Goal: Task Accomplishment & Management: Manage account settings

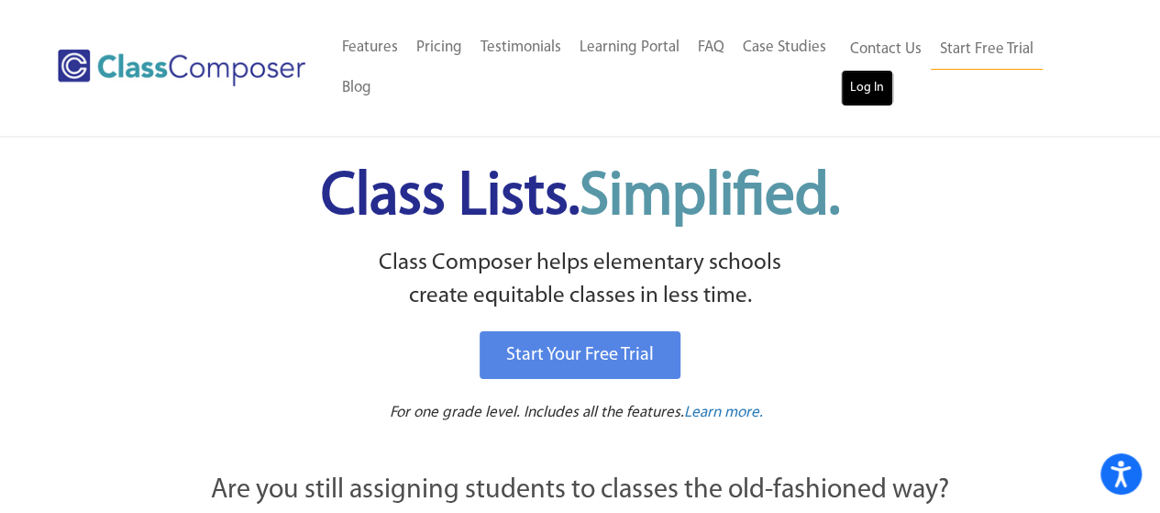
click at [855, 105] on link "Log In" at bounding box center [867, 88] width 52 height 37
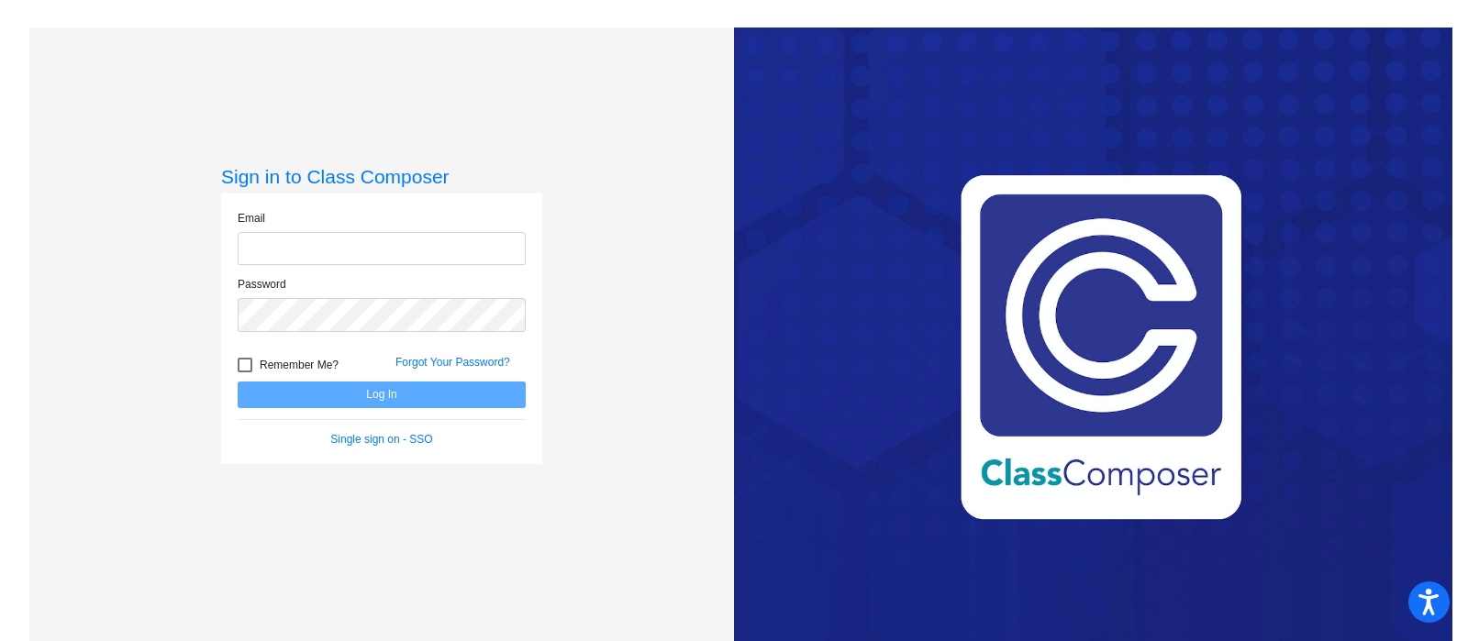
type input "[EMAIL_ADDRESS][DOMAIN_NAME]"
click at [386, 396] on button "Log In" at bounding box center [382, 395] width 288 height 27
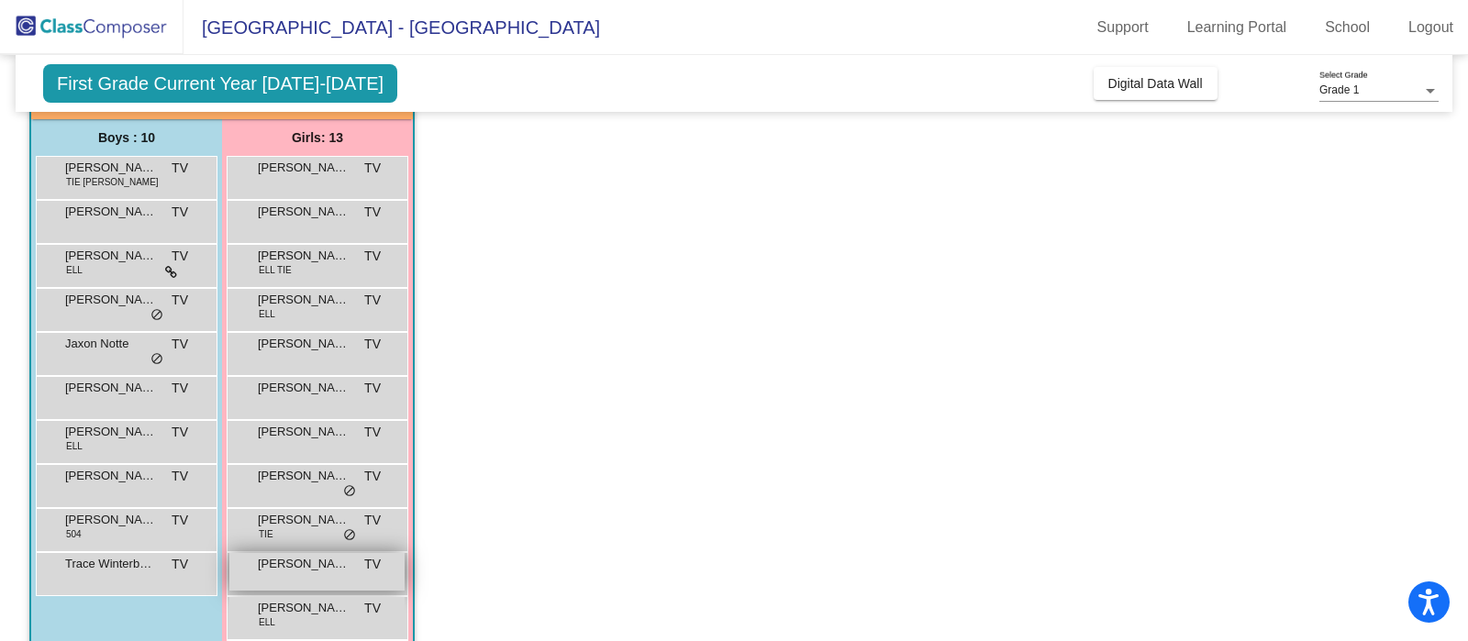
scroll to position [252, 0]
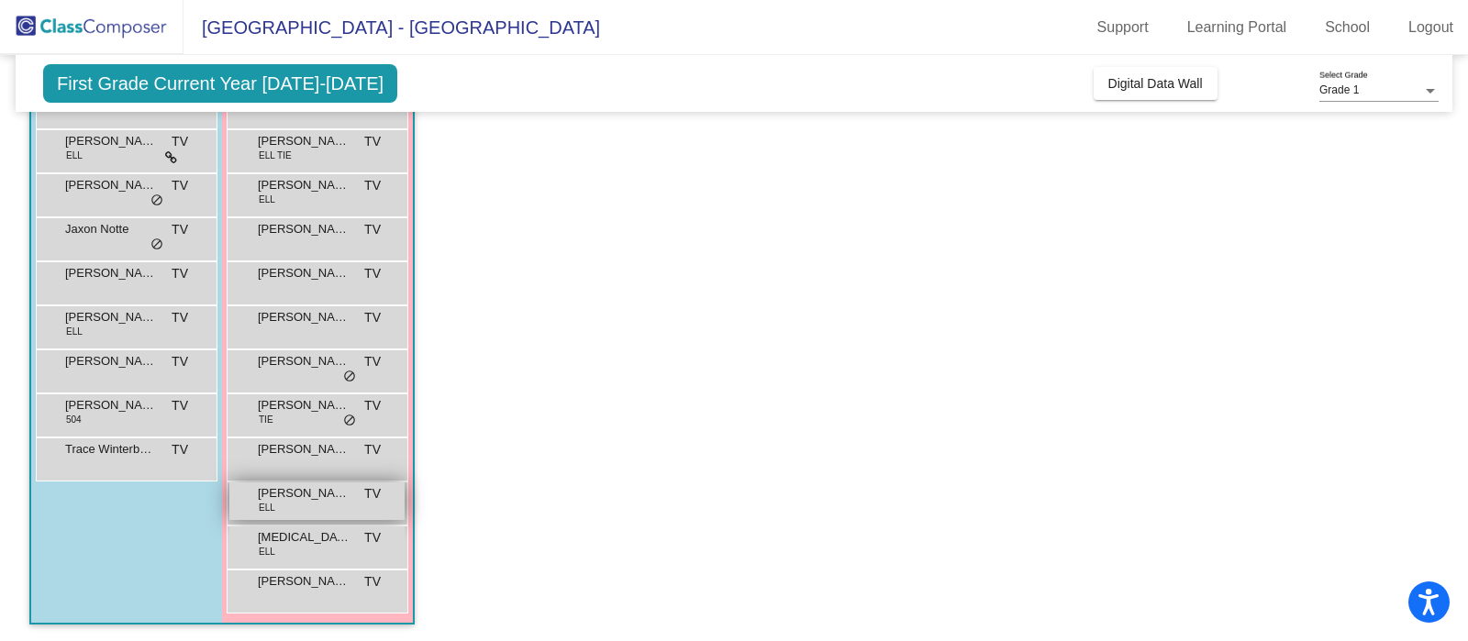
click at [334, 496] on span "[PERSON_NAME]" at bounding box center [304, 493] width 92 height 18
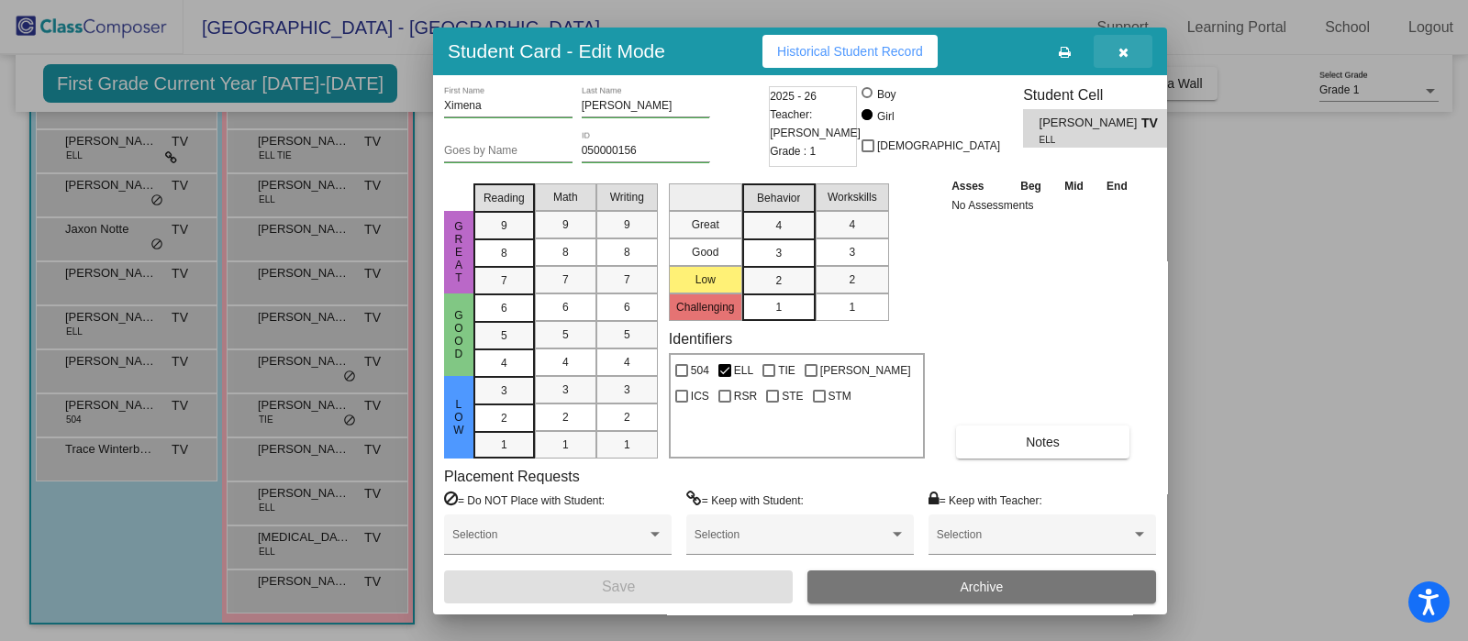
click at [1122, 52] on icon "button" at bounding box center [1123, 52] width 10 height 13
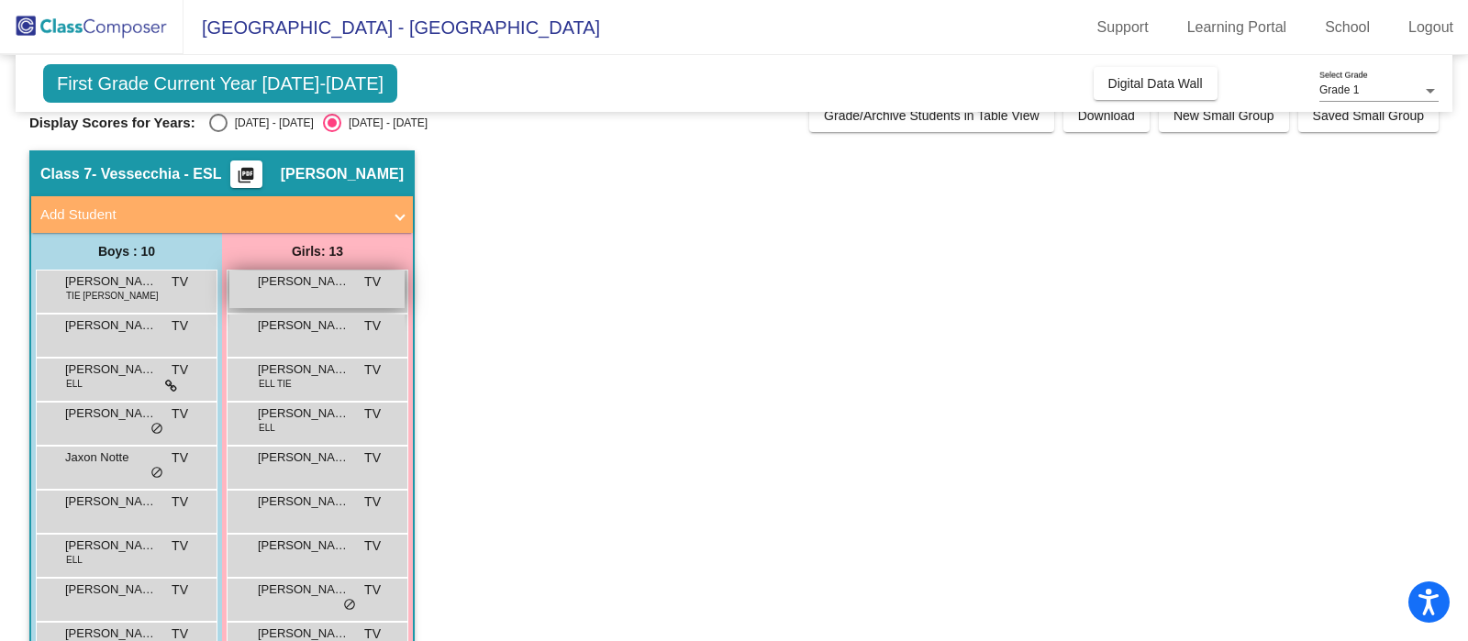
scroll to position [23, 0]
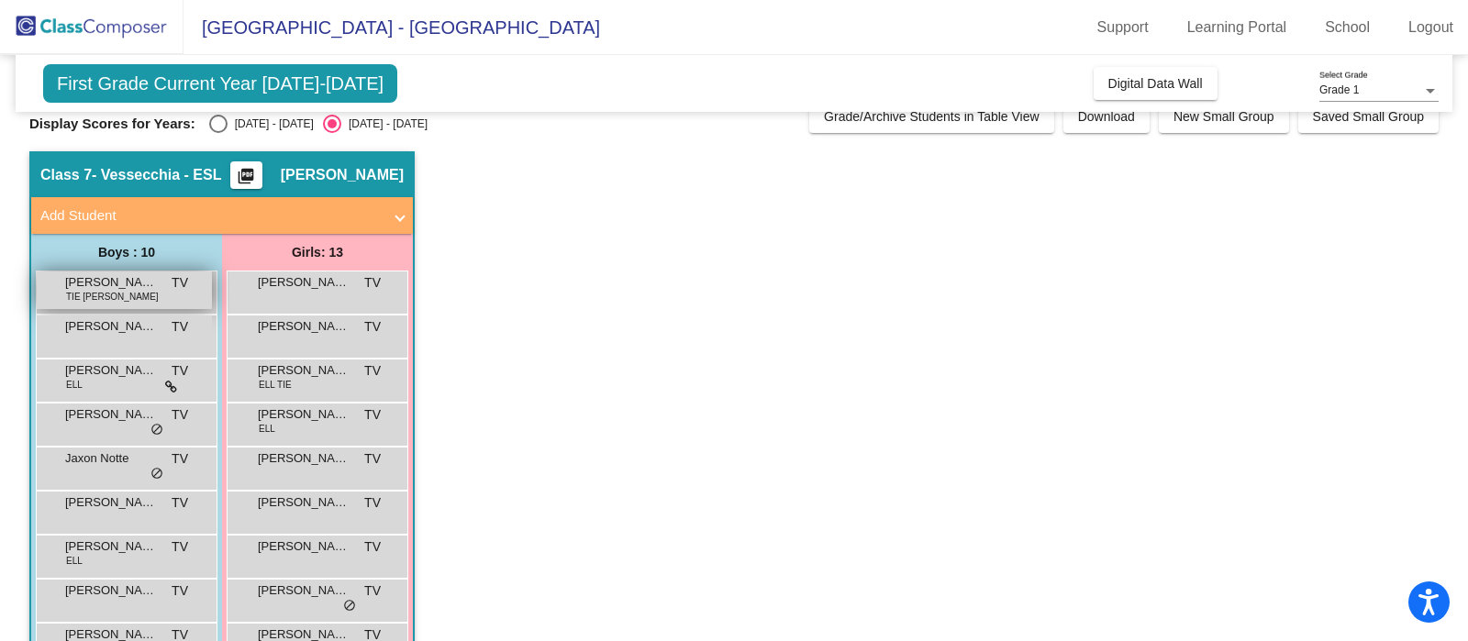
click at [112, 289] on span "[PERSON_NAME]" at bounding box center [111, 282] width 92 height 18
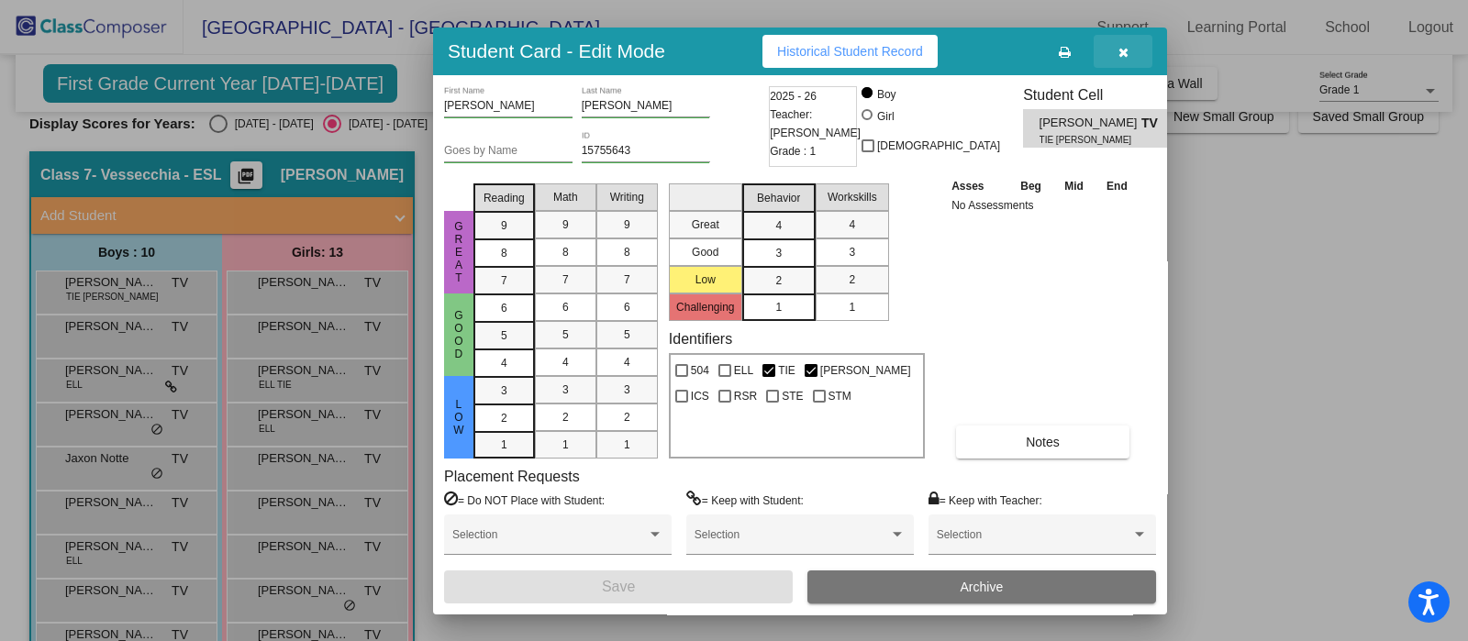
click at [1131, 48] on button "button" at bounding box center [1122, 51] width 59 height 33
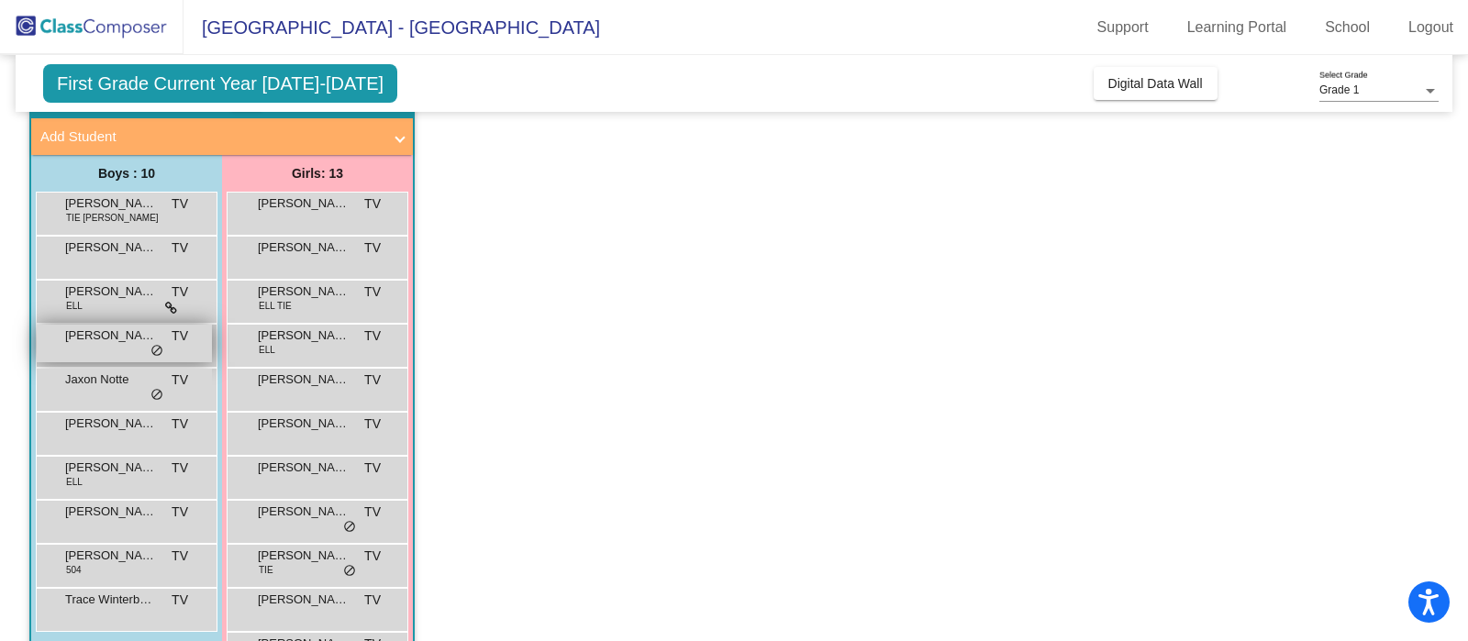
scroll to position [138, 0]
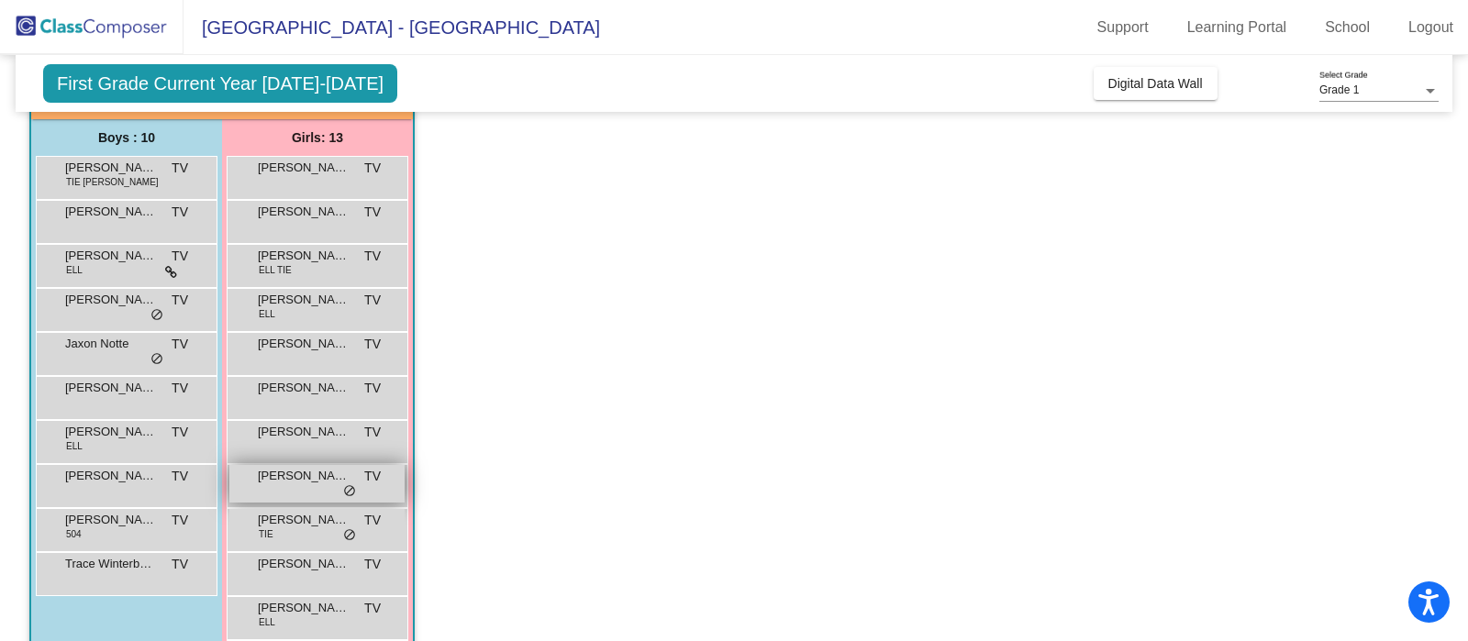
click at [312, 490] on div "[PERSON_NAME] TV lock do_not_disturb_alt" at bounding box center [316, 484] width 175 height 38
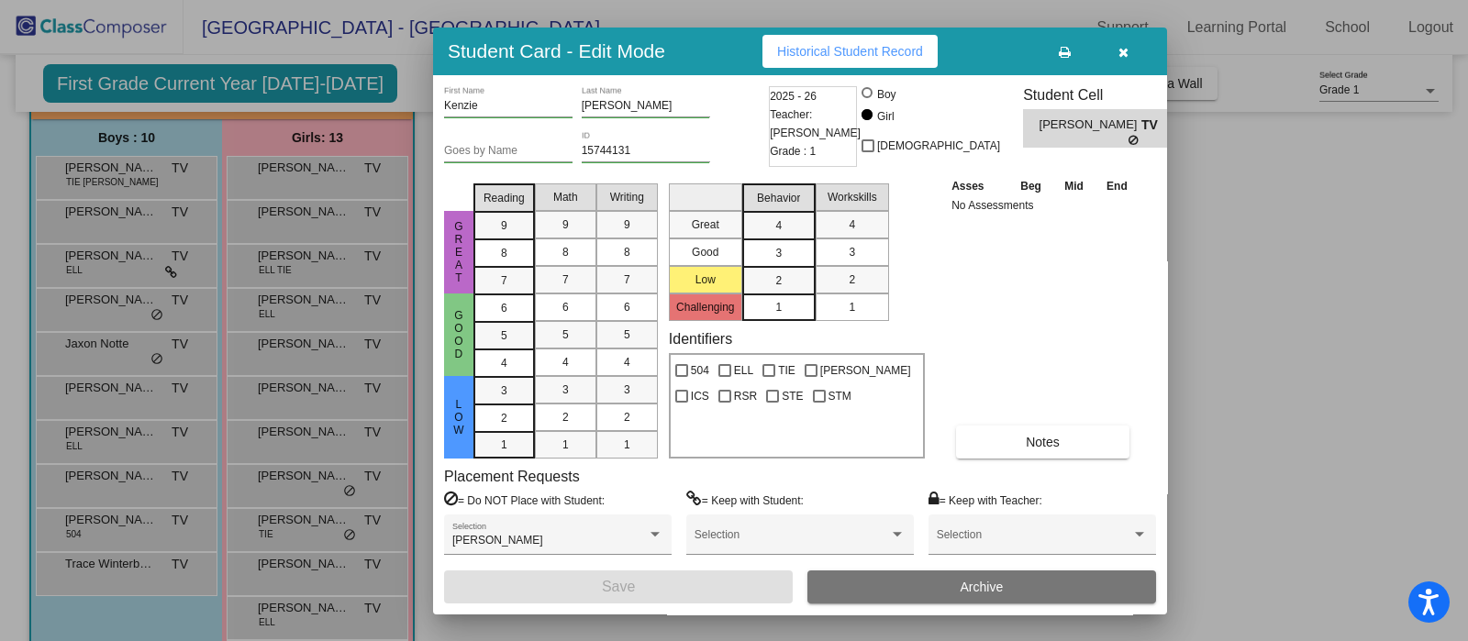
click at [1127, 54] on icon "button" at bounding box center [1123, 52] width 10 height 13
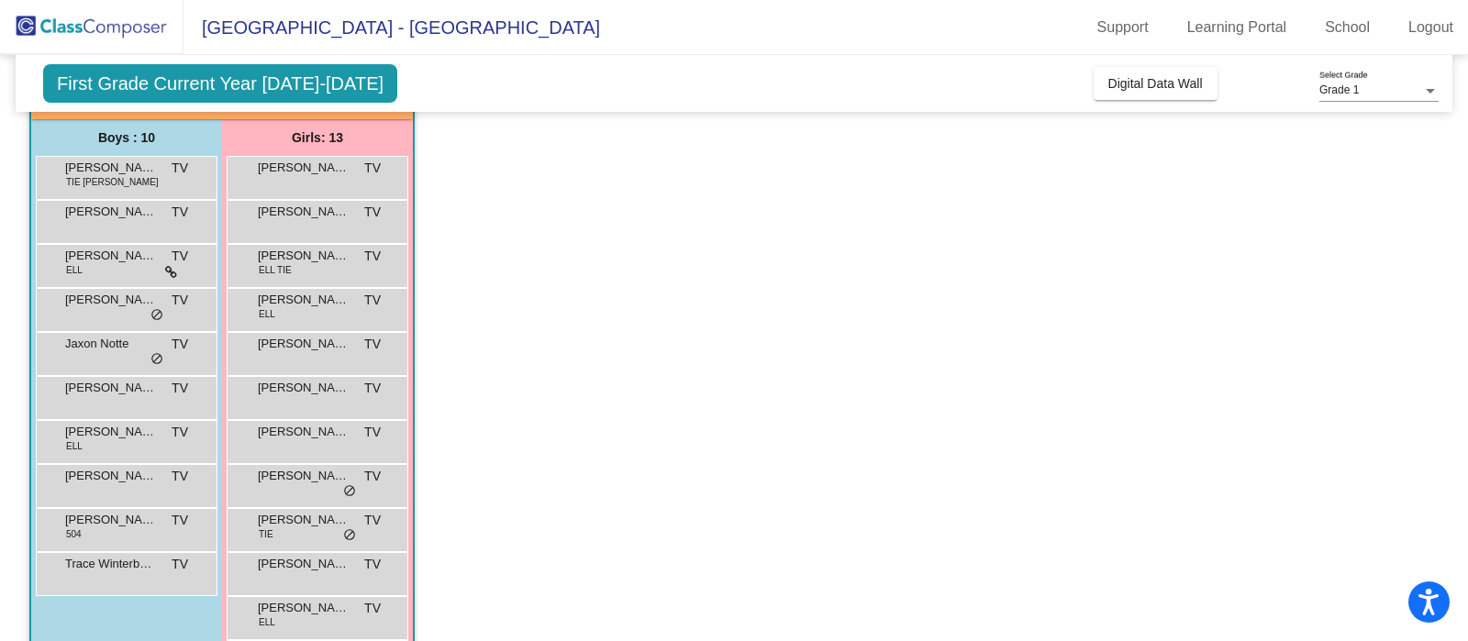
click at [225, 76] on span "First Grade Current Year [DATE]-[DATE]" at bounding box center [220, 83] width 354 height 39
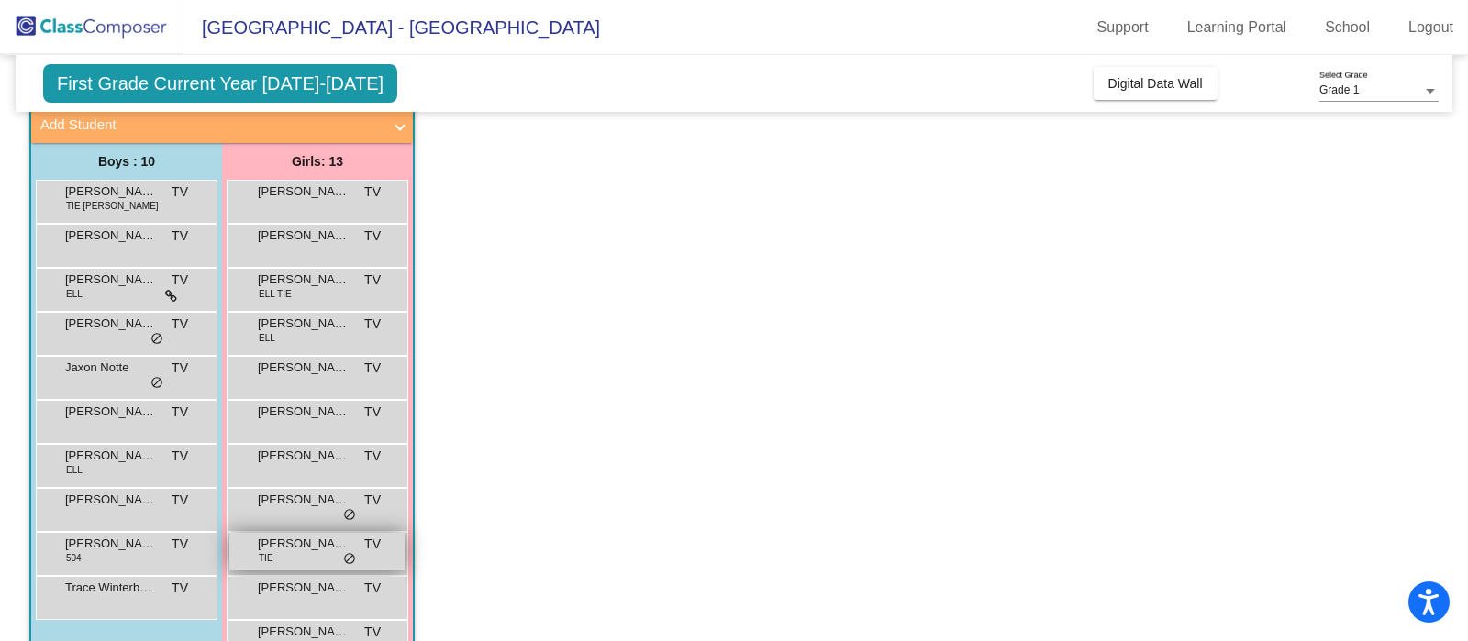
scroll to position [228, 0]
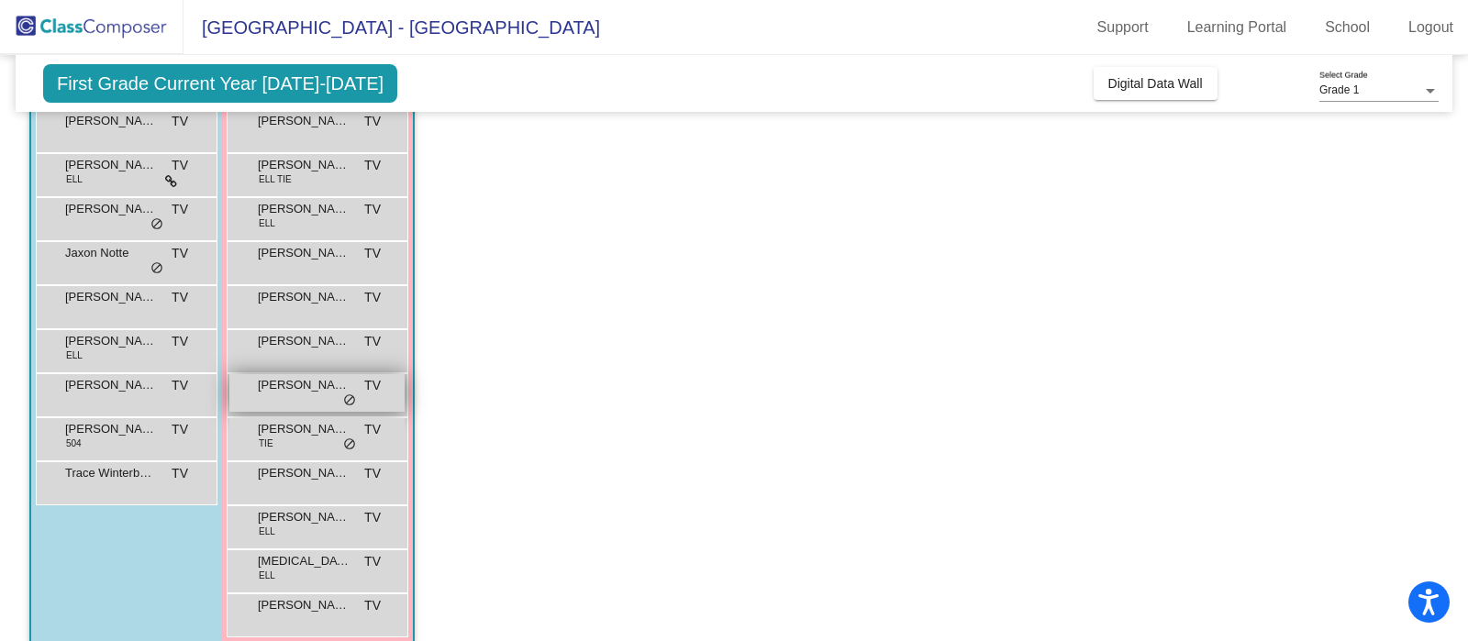
click at [292, 397] on div "[PERSON_NAME] TV lock do_not_disturb_alt" at bounding box center [316, 393] width 175 height 38
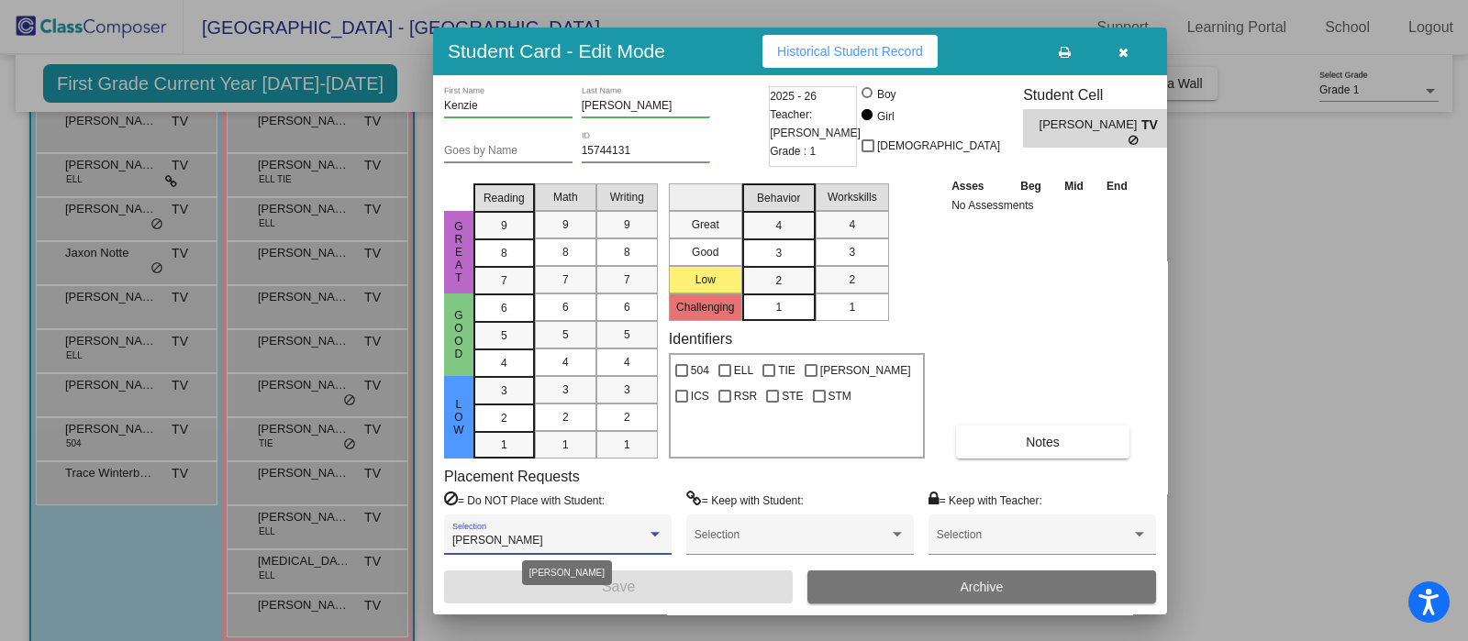
click at [654, 532] on div at bounding box center [654, 534] width 9 height 5
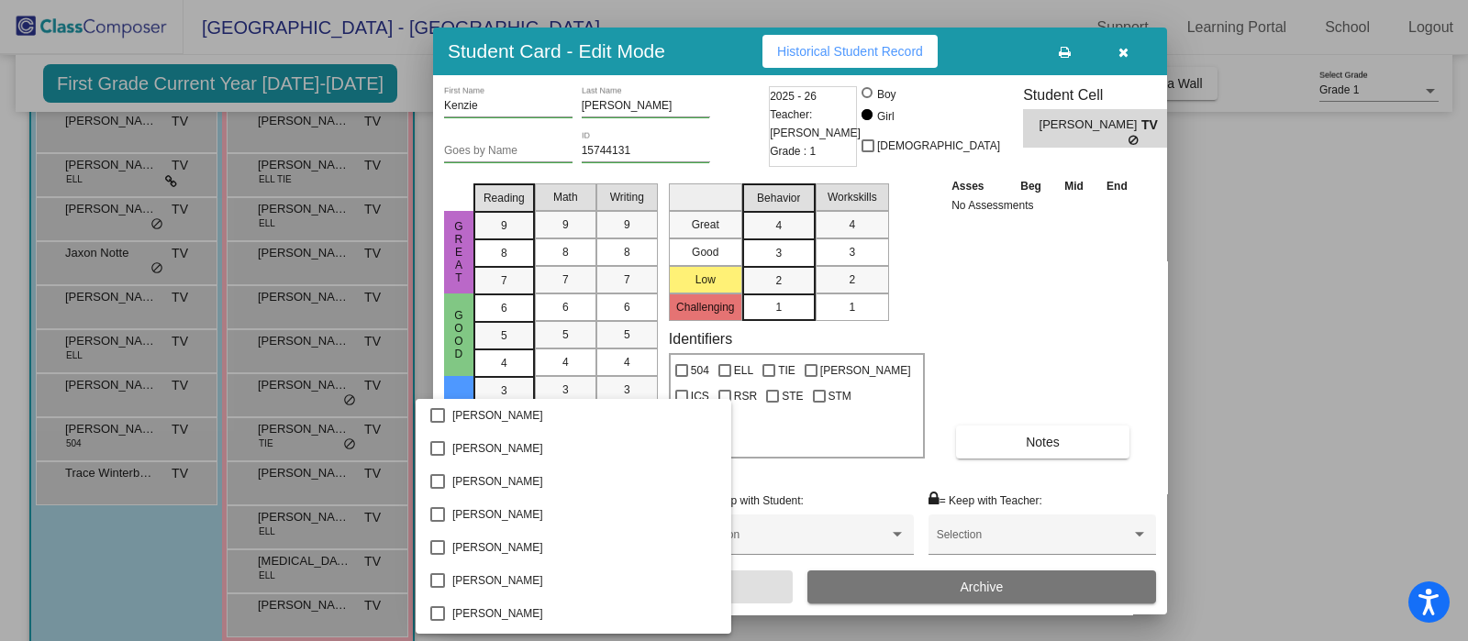
scroll to position [171, 0]
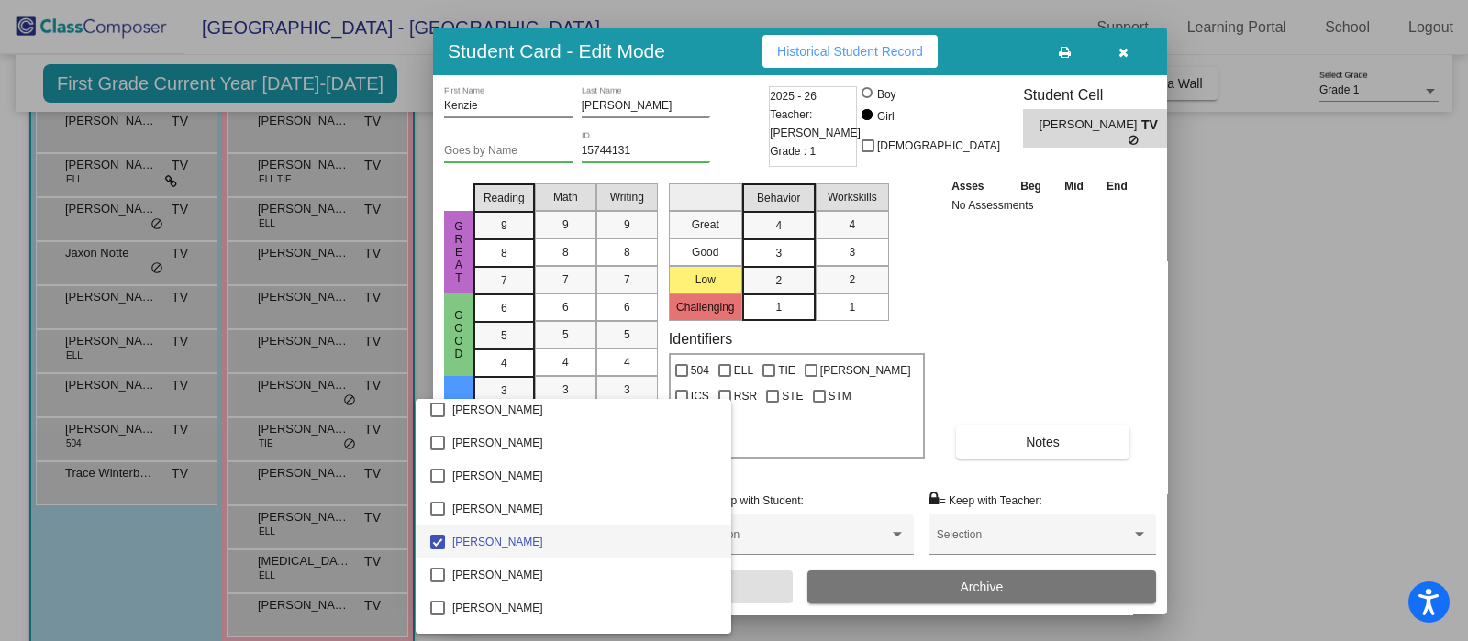
click at [1245, 376] on div at bounding box center [734, 320] width 1468 height 641
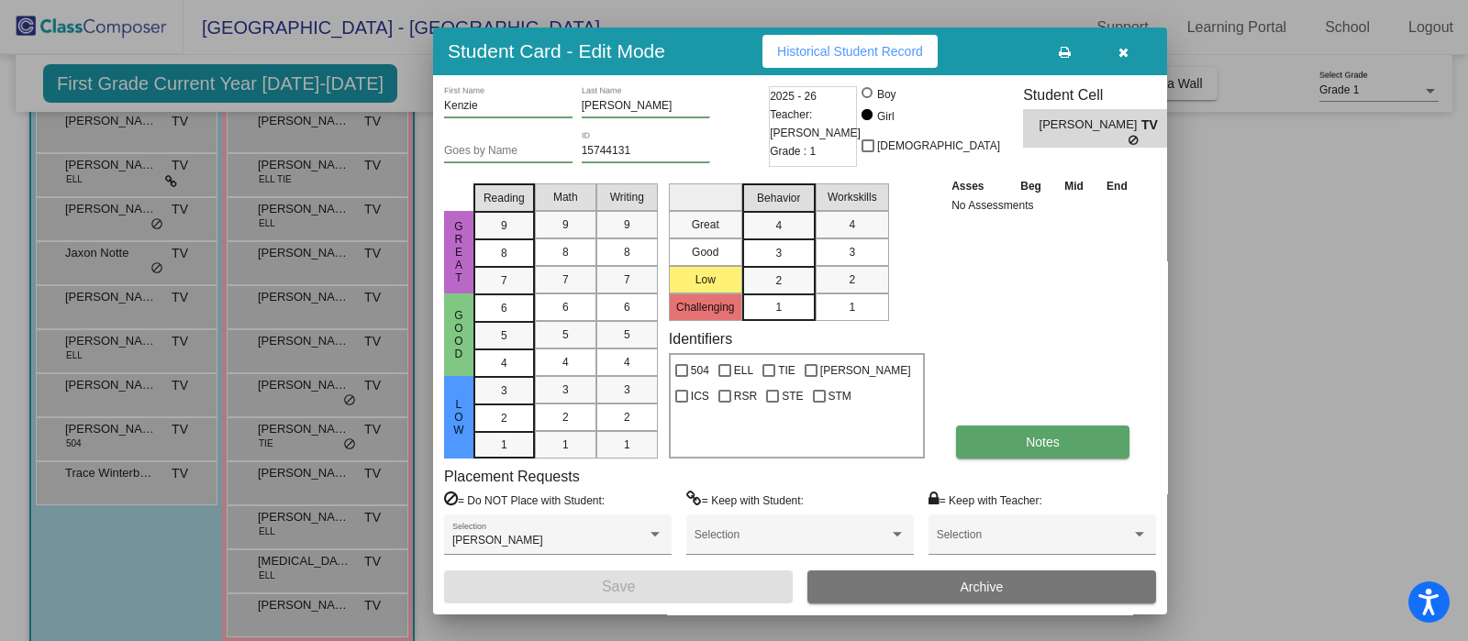
click at [1047, 451] on button "Notes" at bounding box center [1042, 442] width 173 height 33
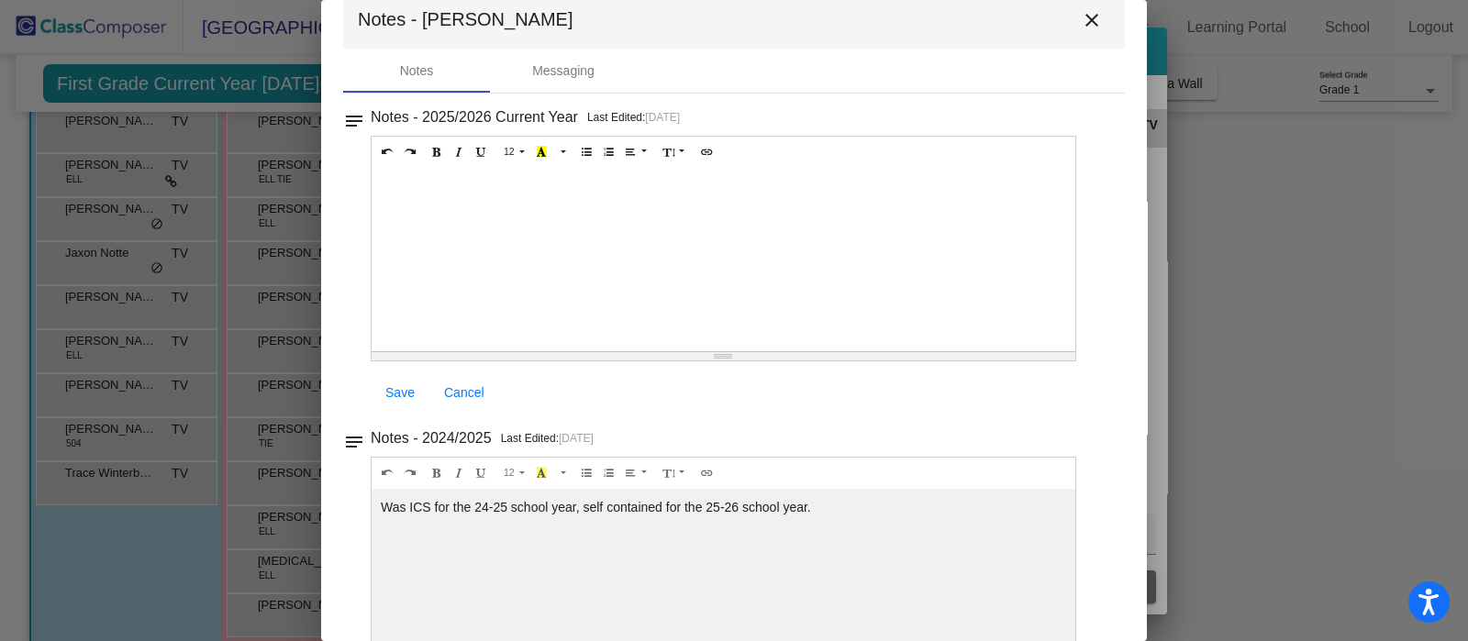
scroll to position [0, 0]
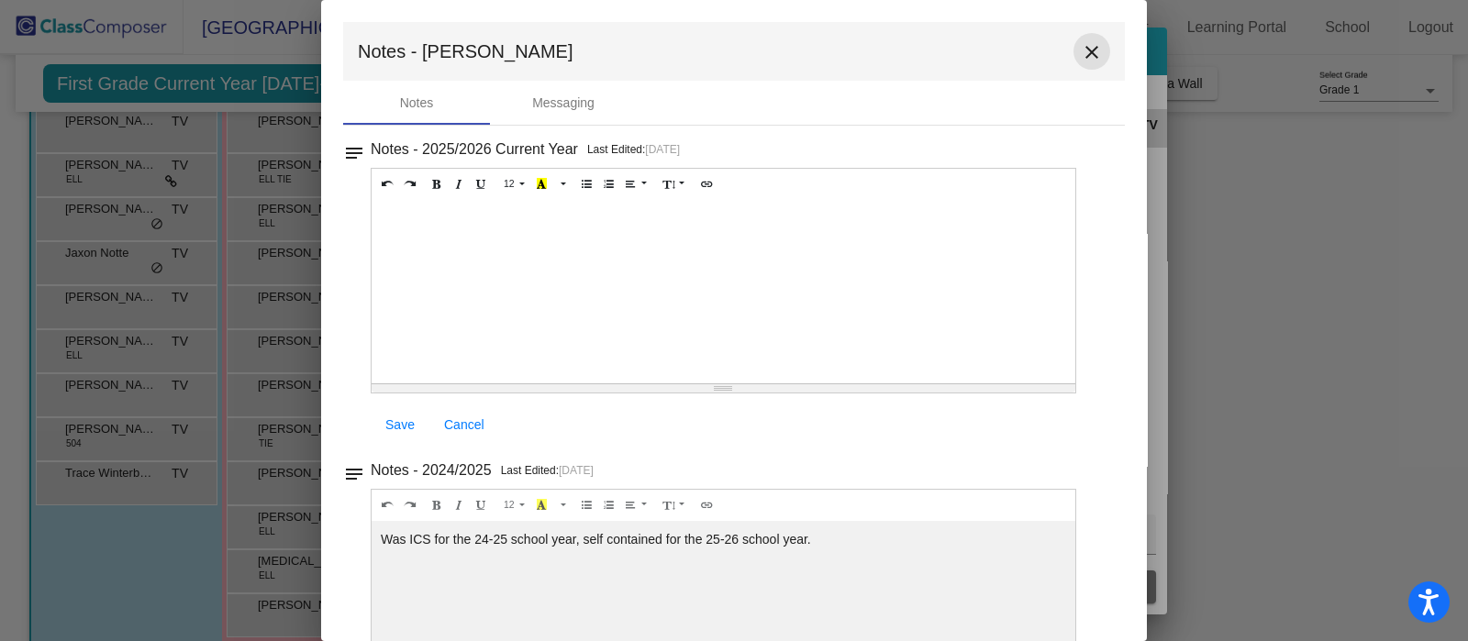
click at [1090, 45] on mat-icon "close" at bounding box center [1092, 52] width 22 height 22
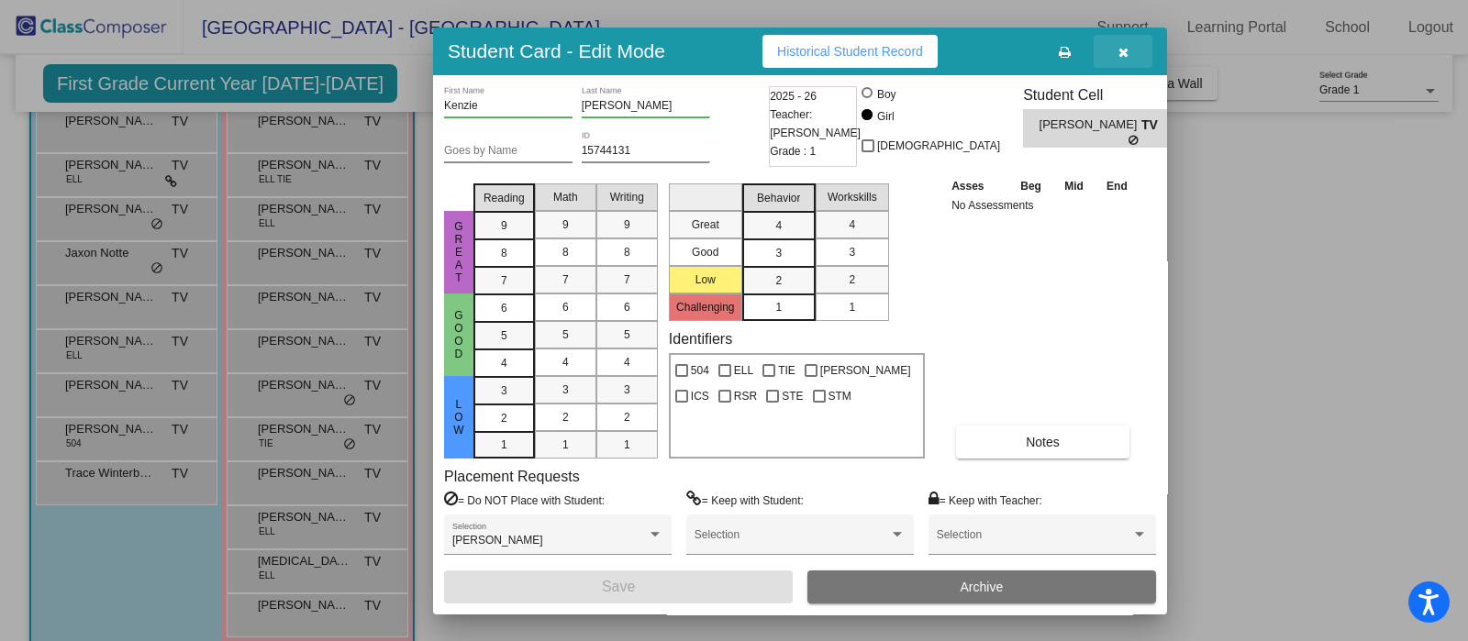
click at [1124, 46] on icon "button" at bounding box center [1123, 52] width 10 height 13
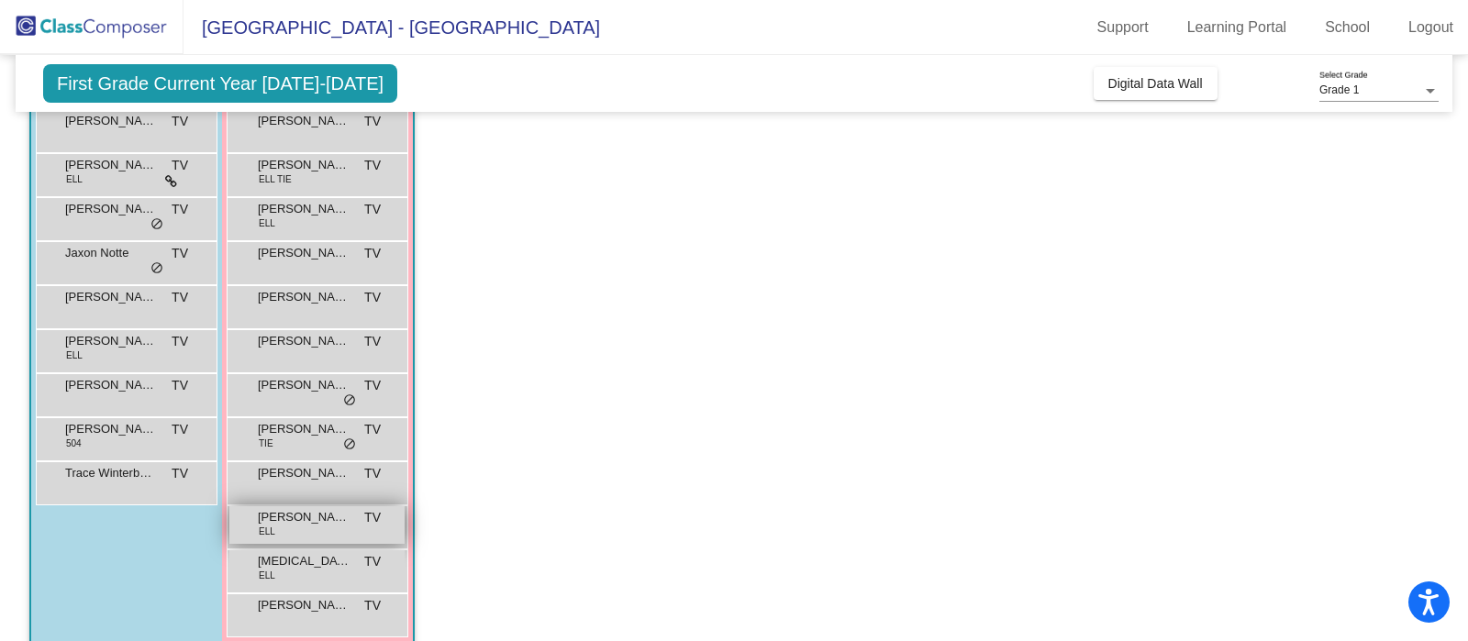
click at [303, 529] on div "[PERSON_NAME] ELL TV lock do_not_disturb_alt" at bounding box center [316, 525] width 175 height 38
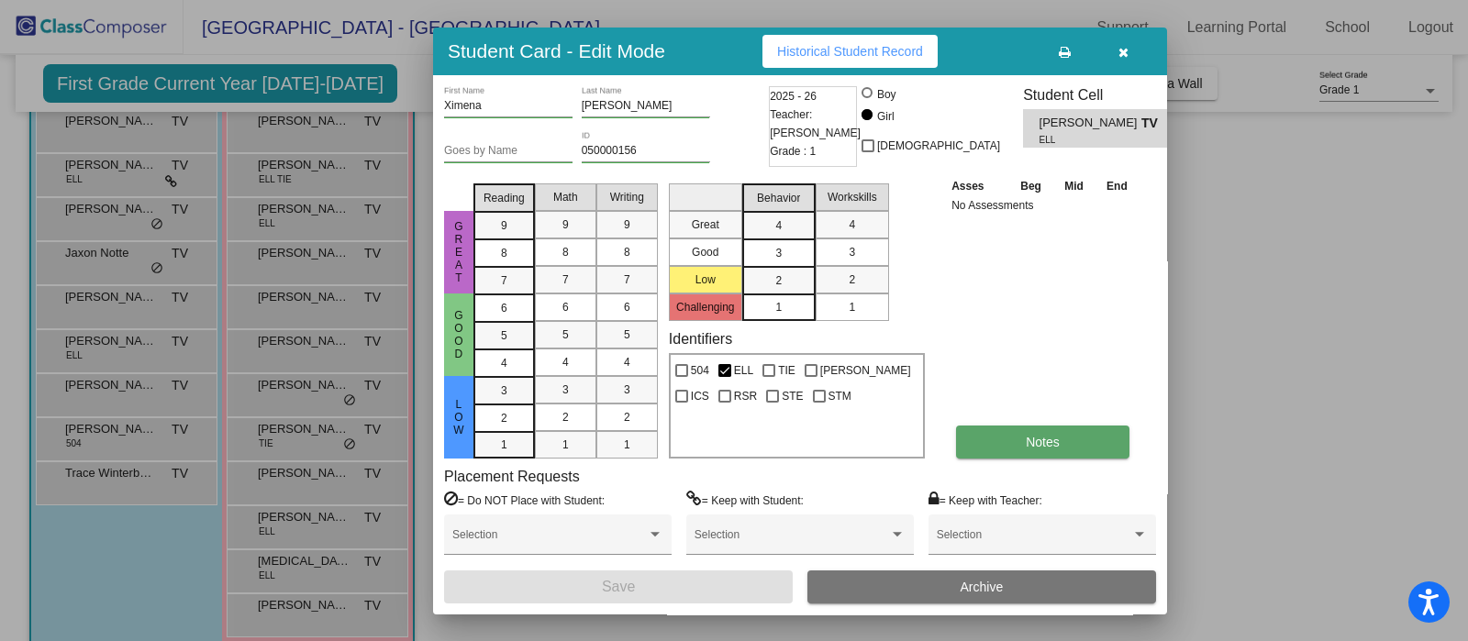
click at [1021, 430] on button "Notes" at bounding box center [1042, 442] width 173 height 33
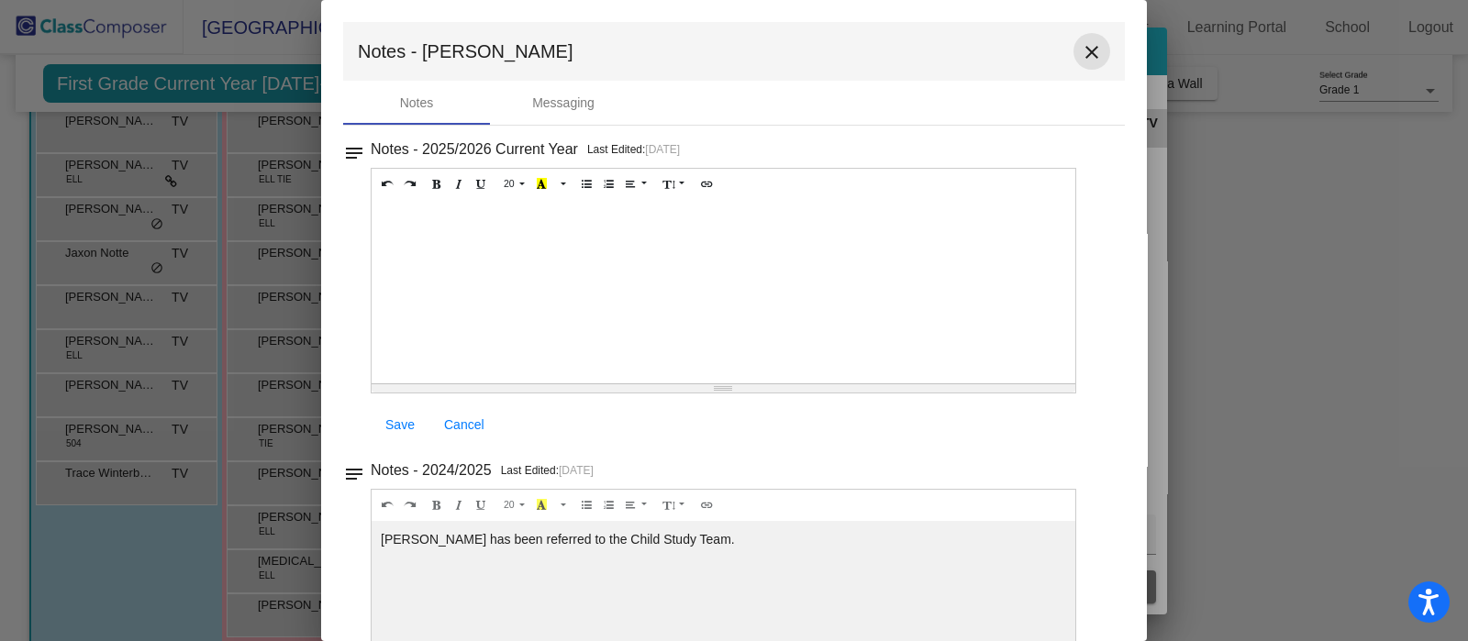
click at [1087, 57] on mat-icon "close" at bounding box center [1092, 52] width 22 height 22
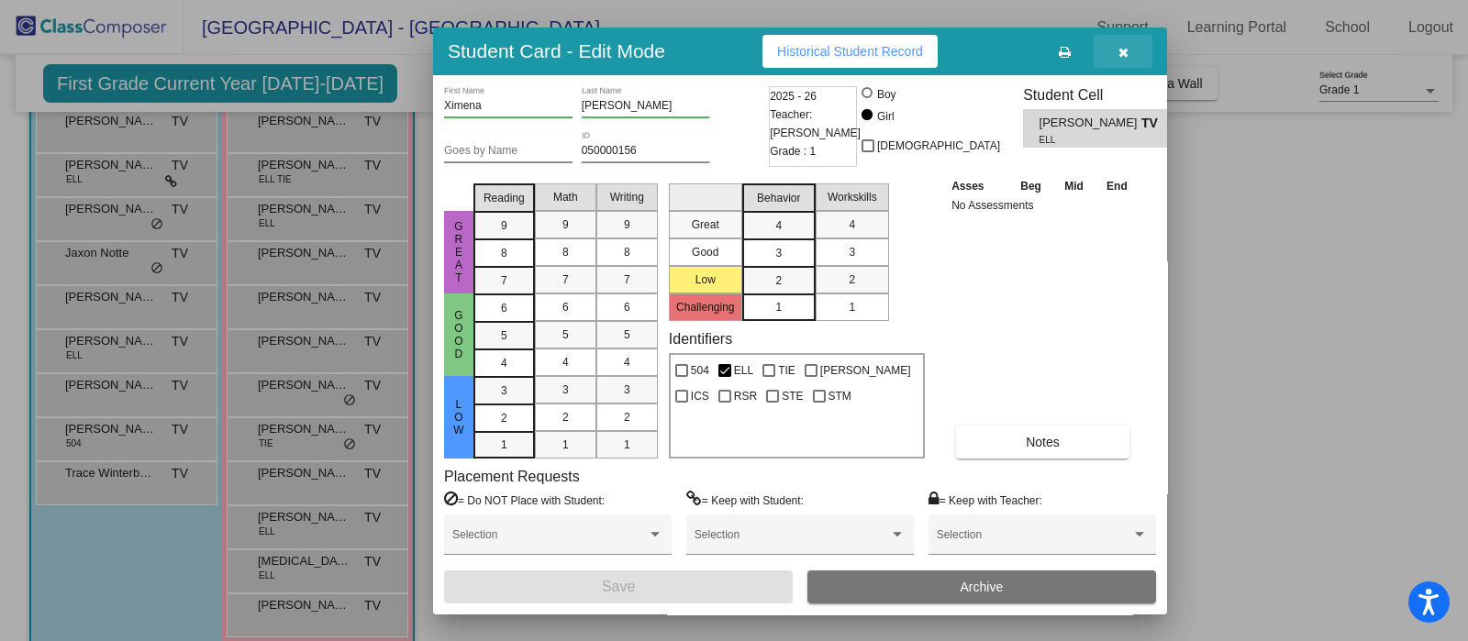
click at [1123, 46] on icon "button" at bounding box center [1123, 52] width 10 height 13
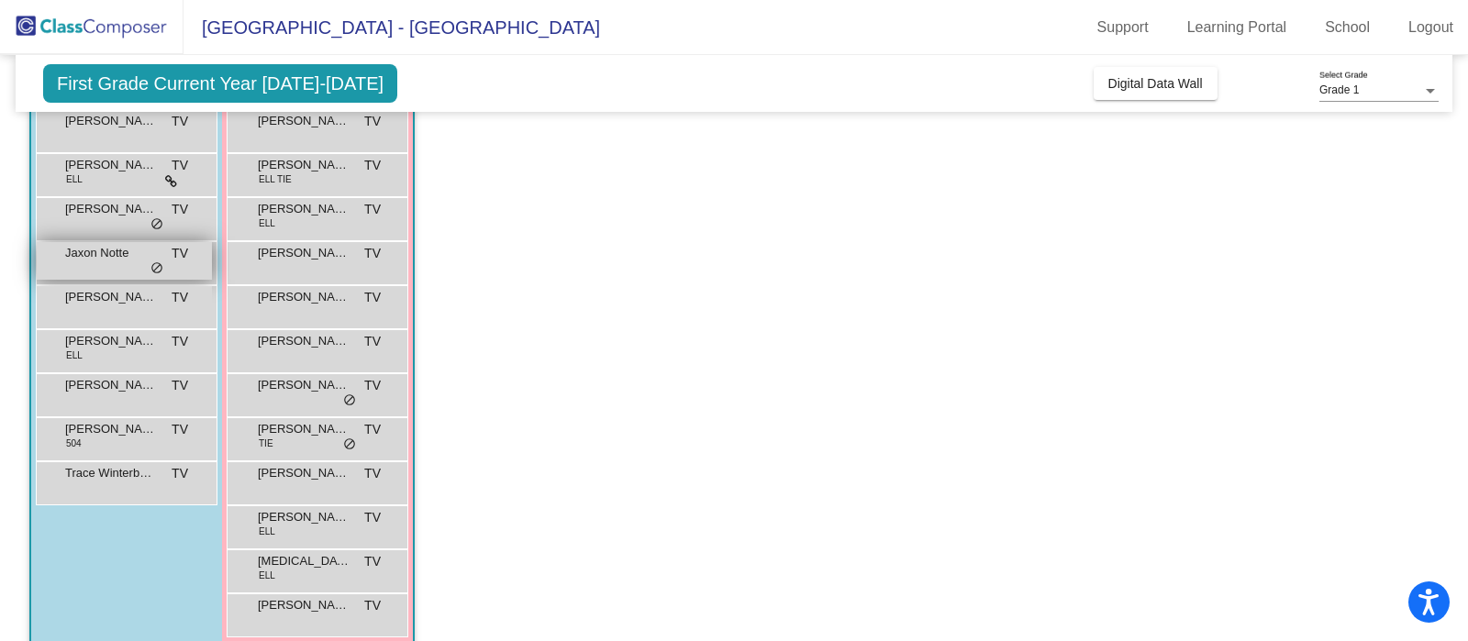
click at [115, 253] on span "Jaxon Notte" at bounding box center [111, 253] width 92 height 18
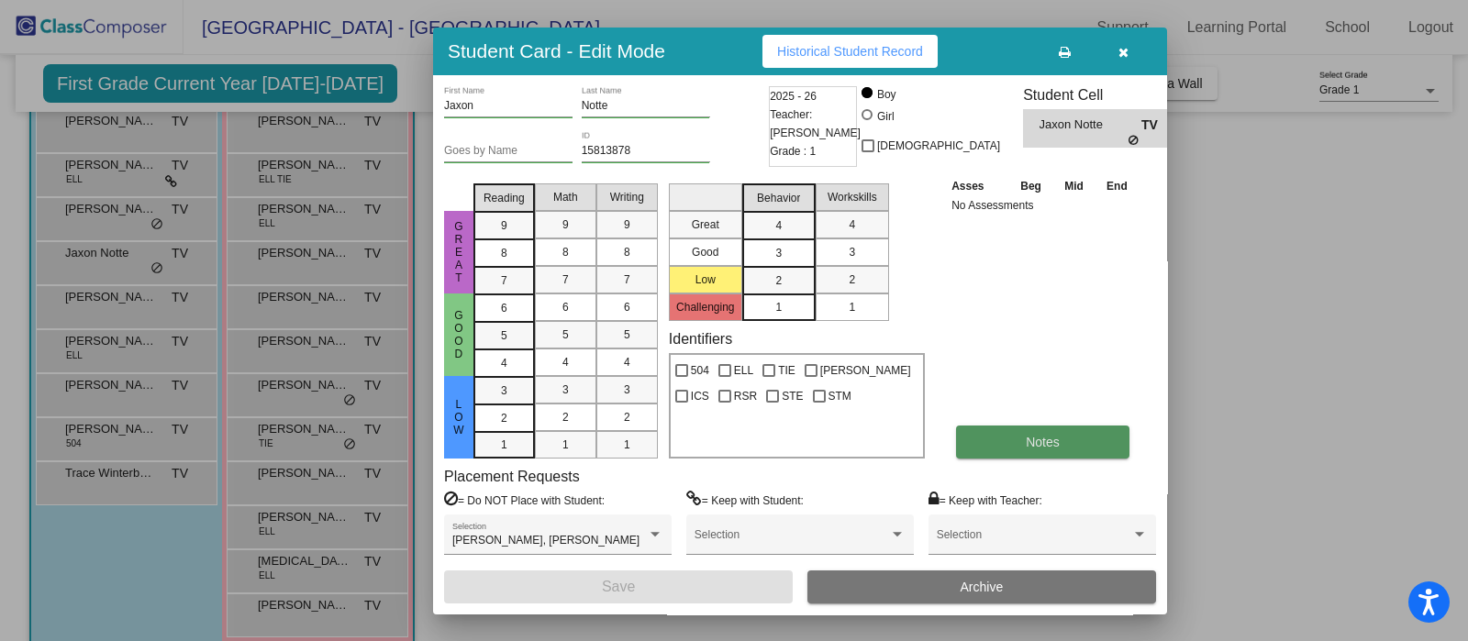
click at [1005, 440] on button "Notes" at bounding box center [1042, 442] width 173 height 33
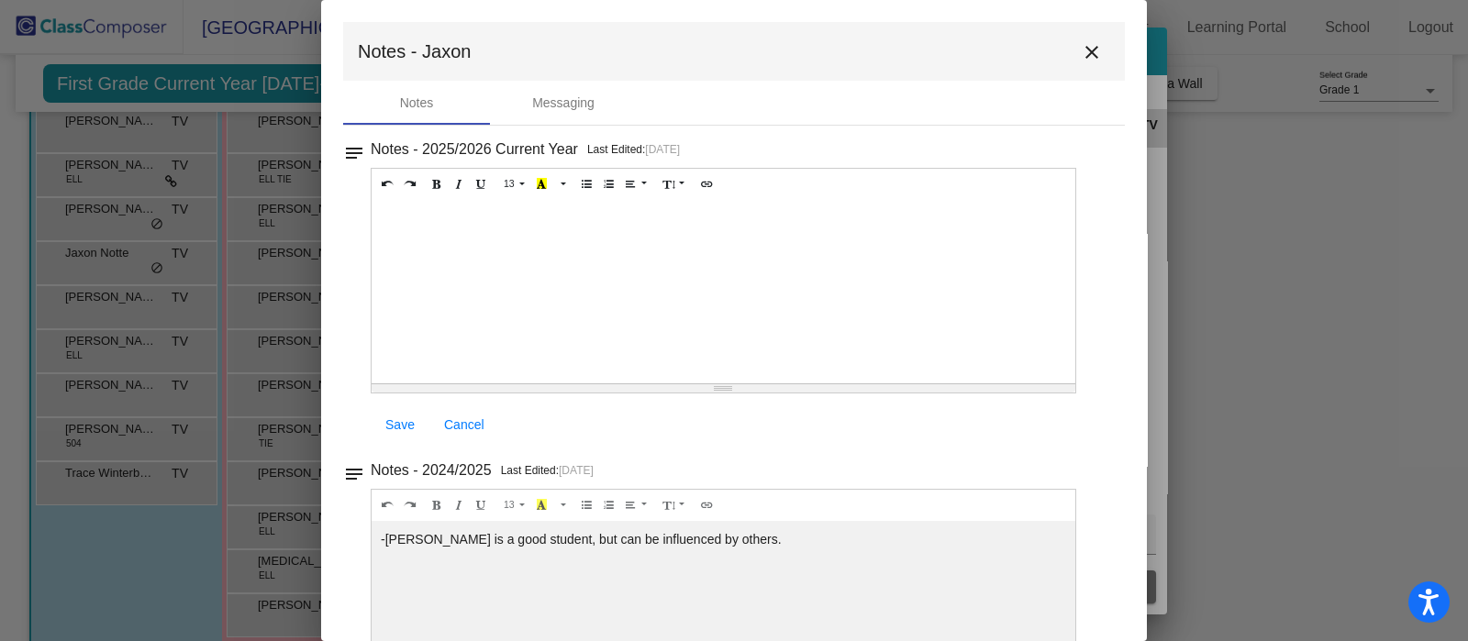
click at [1088, 54] on mat-icon "close" at bounding box center [1092, 52] width 22 height 22
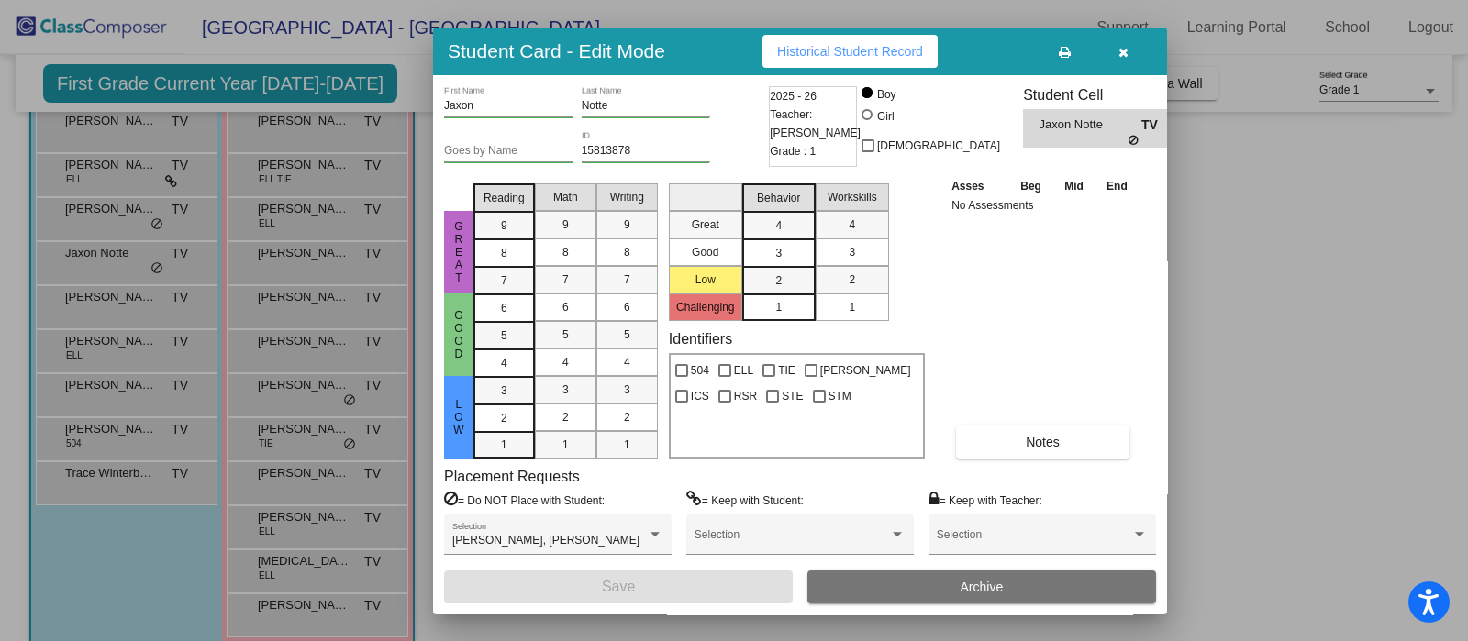
click at [1125, 50] on icon "button" at bounding box center [1123, 52] width 10 height 13
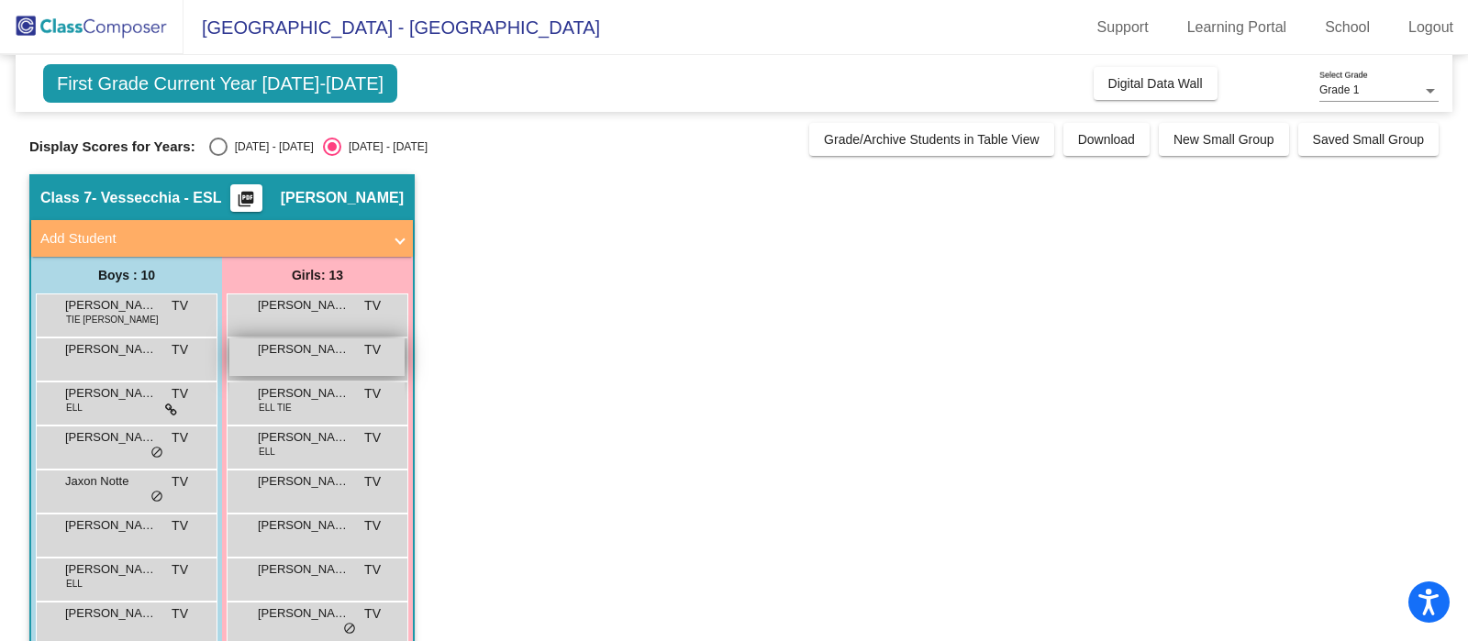
click at [316, 368] on div "[PERSON_NAME] TV lock do_not_disturb_alt" at bounding box center [316, 358] width 175 height 38
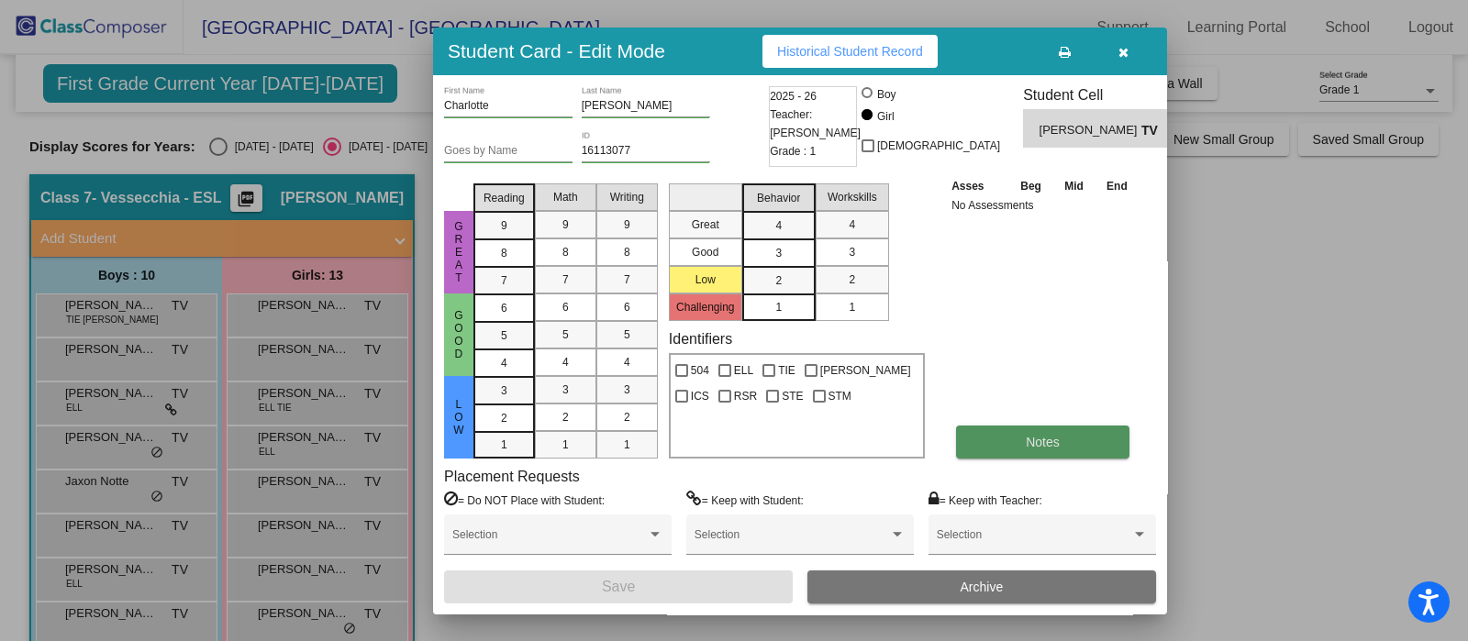
click at [1019, 448] on button "Notes" at bounding box center [1042, 442] width 173 height 33
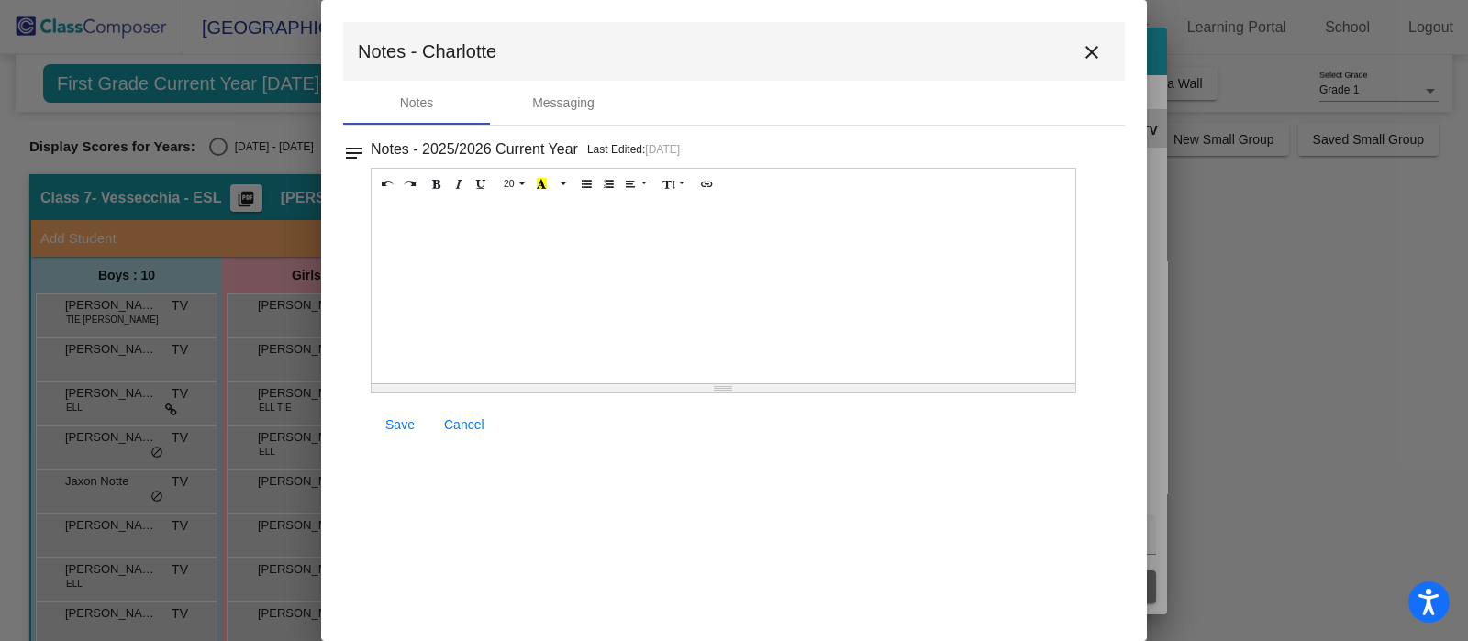
drag, startPoint x: 1096, startPoint y: 57, endPoint x: 1087, endPoint y: 47, distance: 13.6
click at [1096, 56] on mat-icon "close" at bounding box center [1092, 52] width 22 height 22
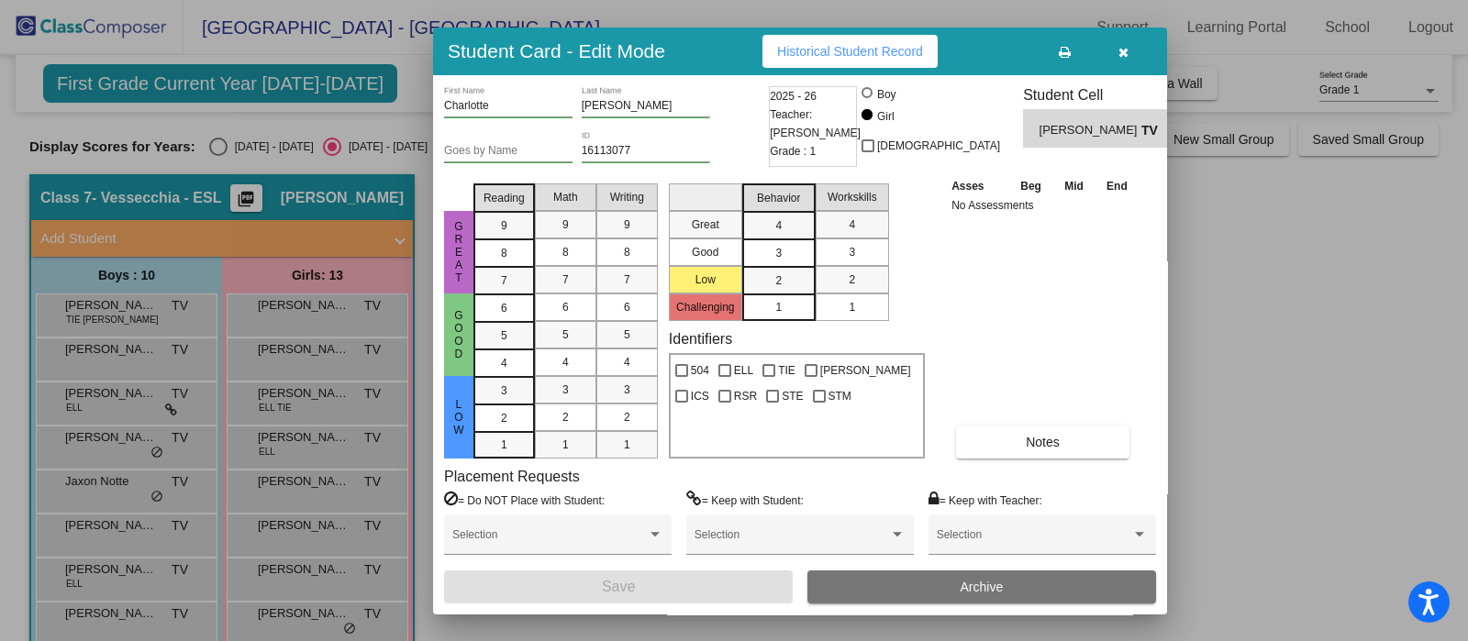
click at [1118, 52] on icon "button" at bounding box center [1123, 52] width 10 height 13
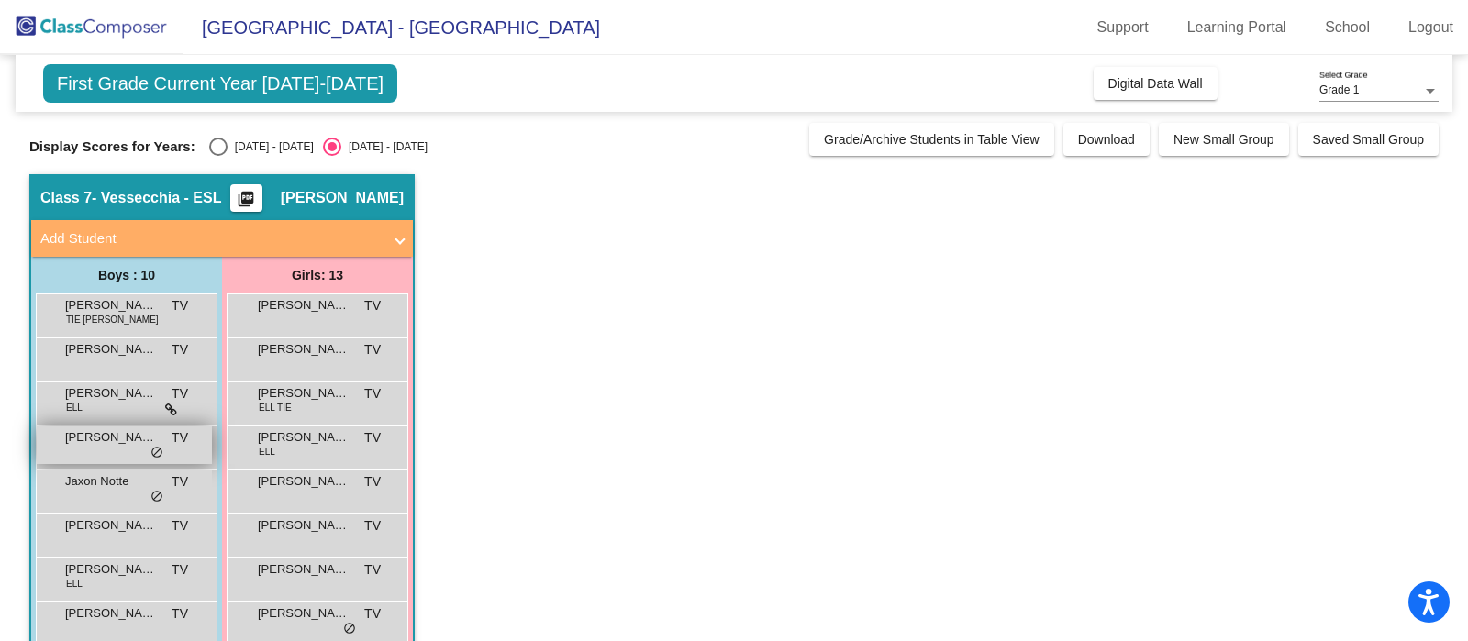
click at [109, 447] on div "[PERSON_NAME] [PERSON_NAME] TV lock do_not_disturb_alt" at bounding box center [124, 446] width 175 height 38
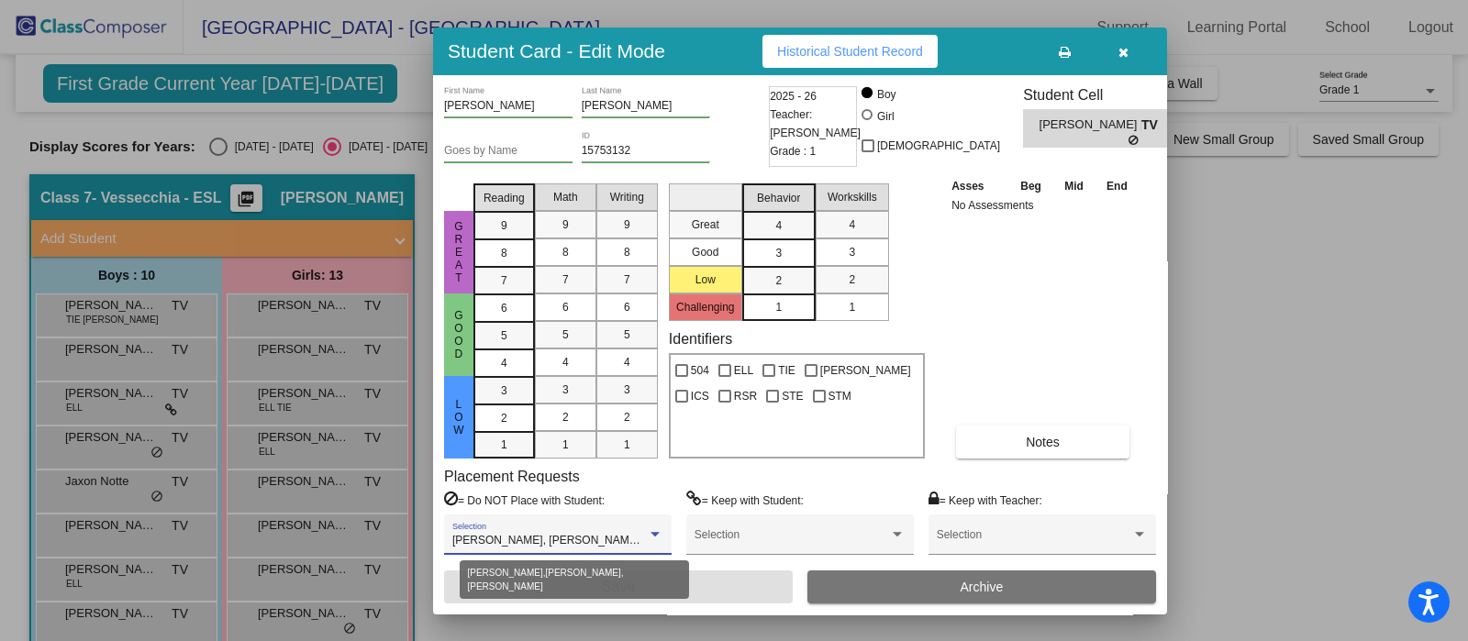
click at [653, 535] on div at bounding box center [654, 534] width 9 height 5
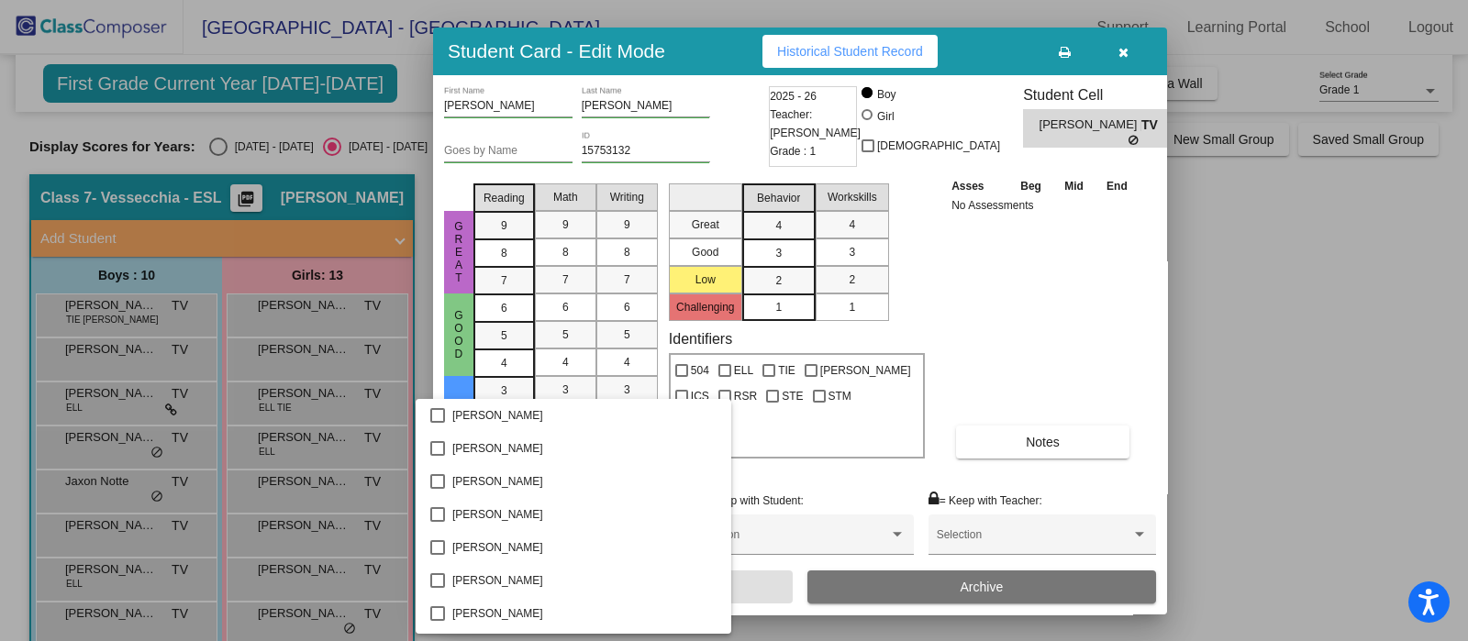
click at [1318, 161] on div at bounding box center [734, 320] width 1468 height 641
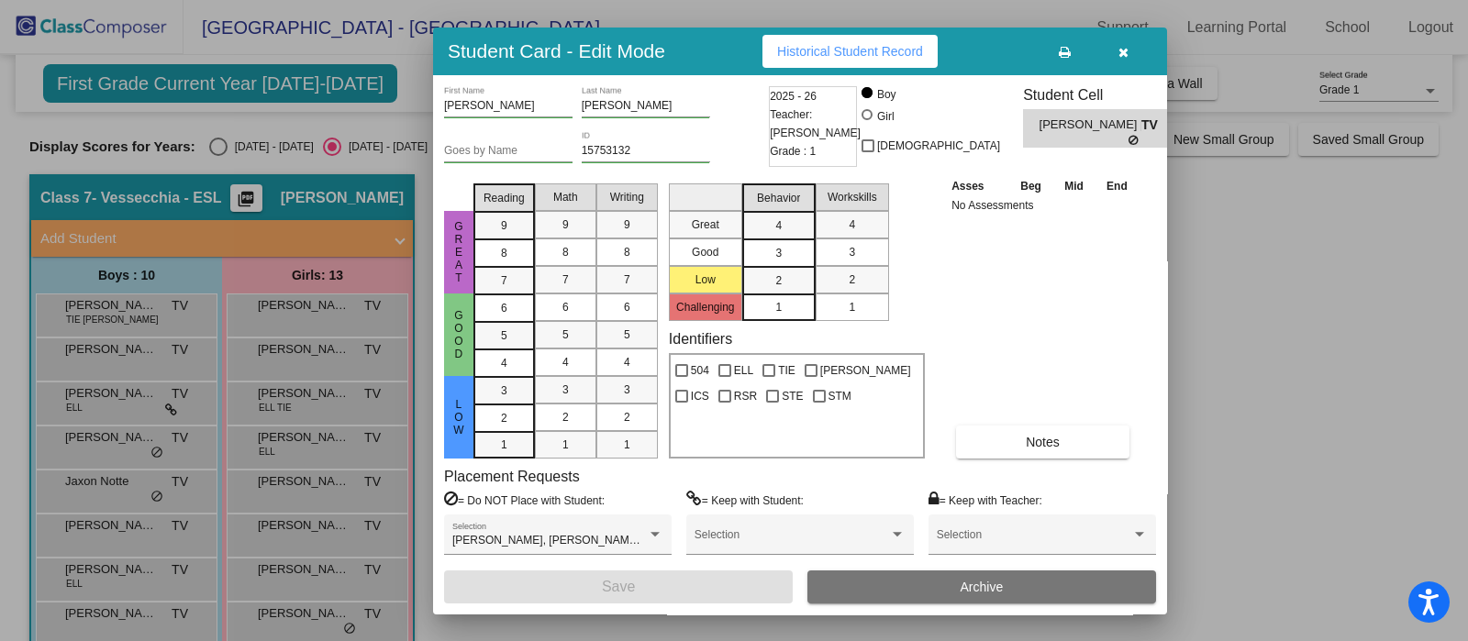
click at [1126, 46] on icon "button" at bounding box center [1123, 52] width 10 height 13
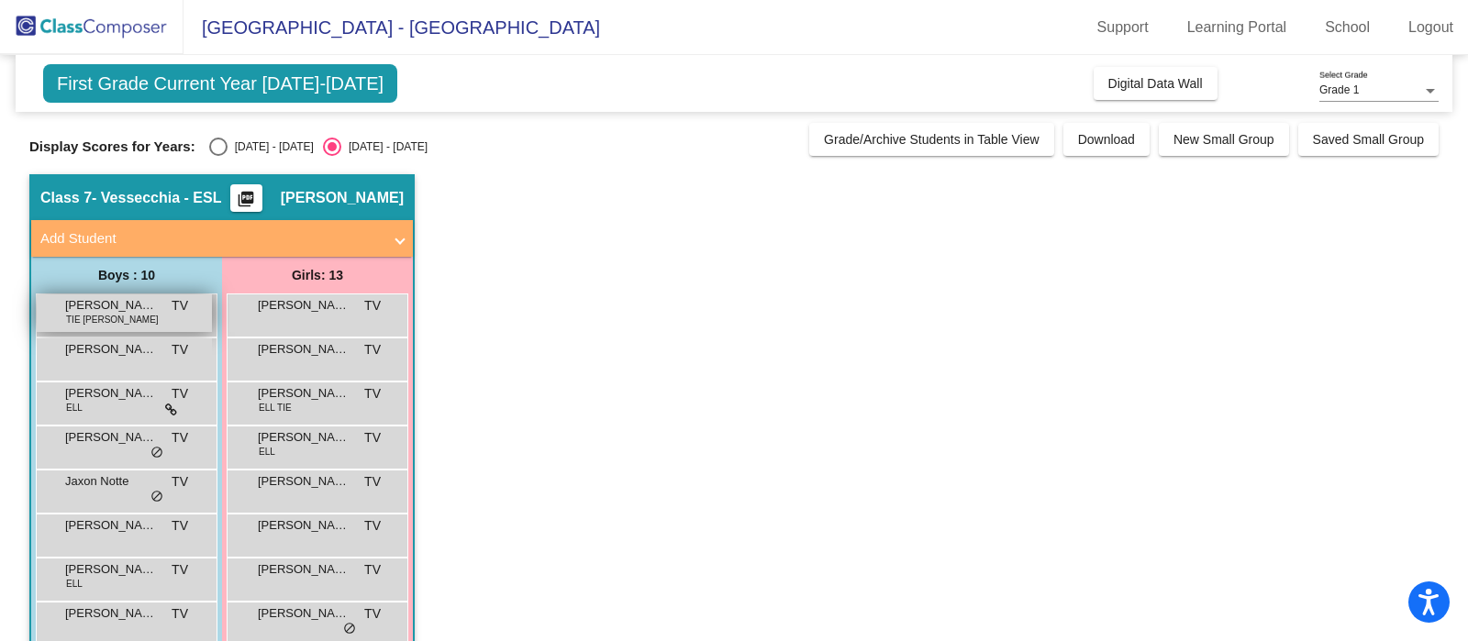
click at [140, 318] on div "[PERSON_NAME] TIE [PERSON_NAME] TV lock do_not_disturb_alt" at bounding box center [124, 313] width 175 height 38
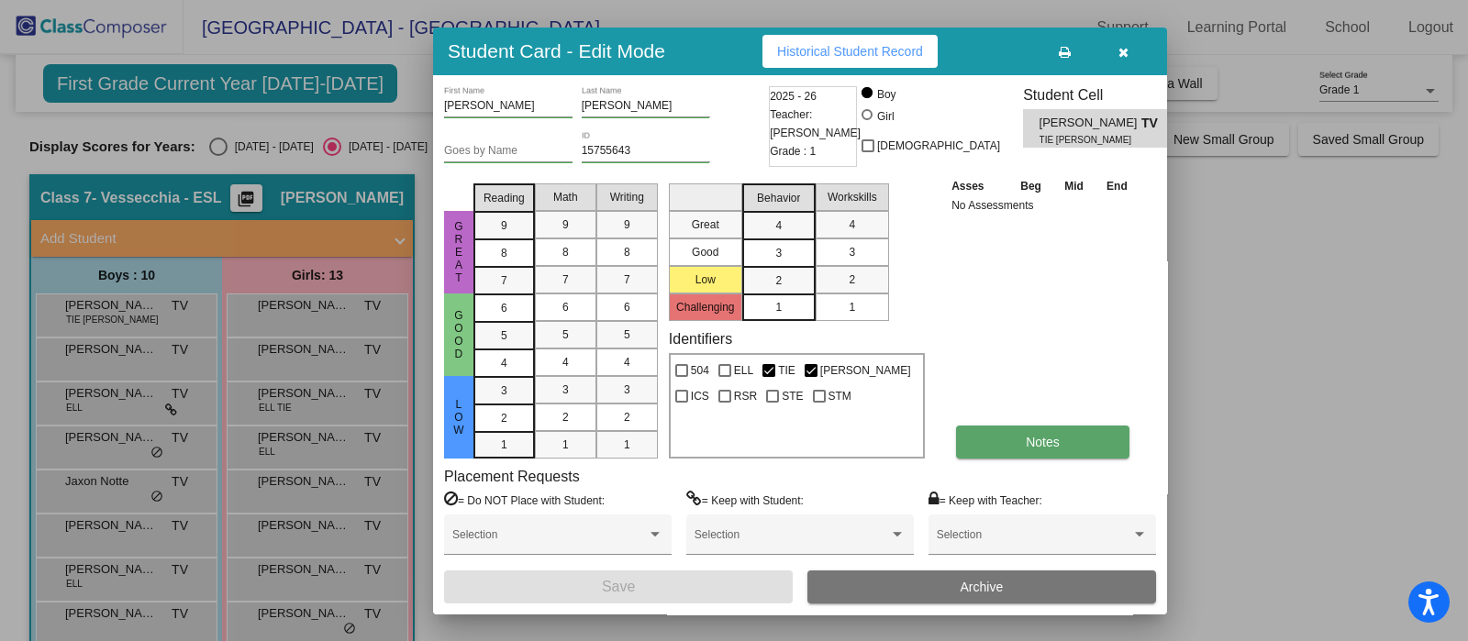
click at [1095, 438] on button "Notes" at bounding box center [1042, 442] width 173 height 33
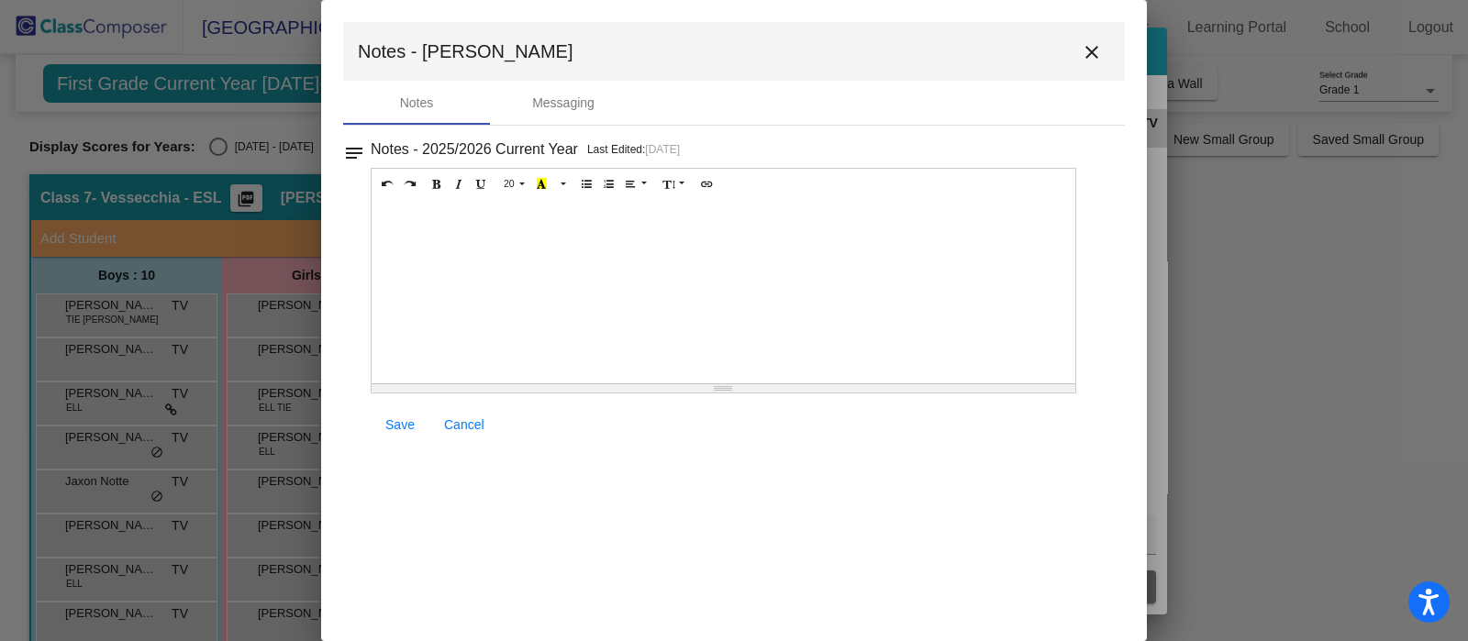
click at [1093, 56] on mat-icon "close" at bounding box center [1092, 52] width 22 height 22
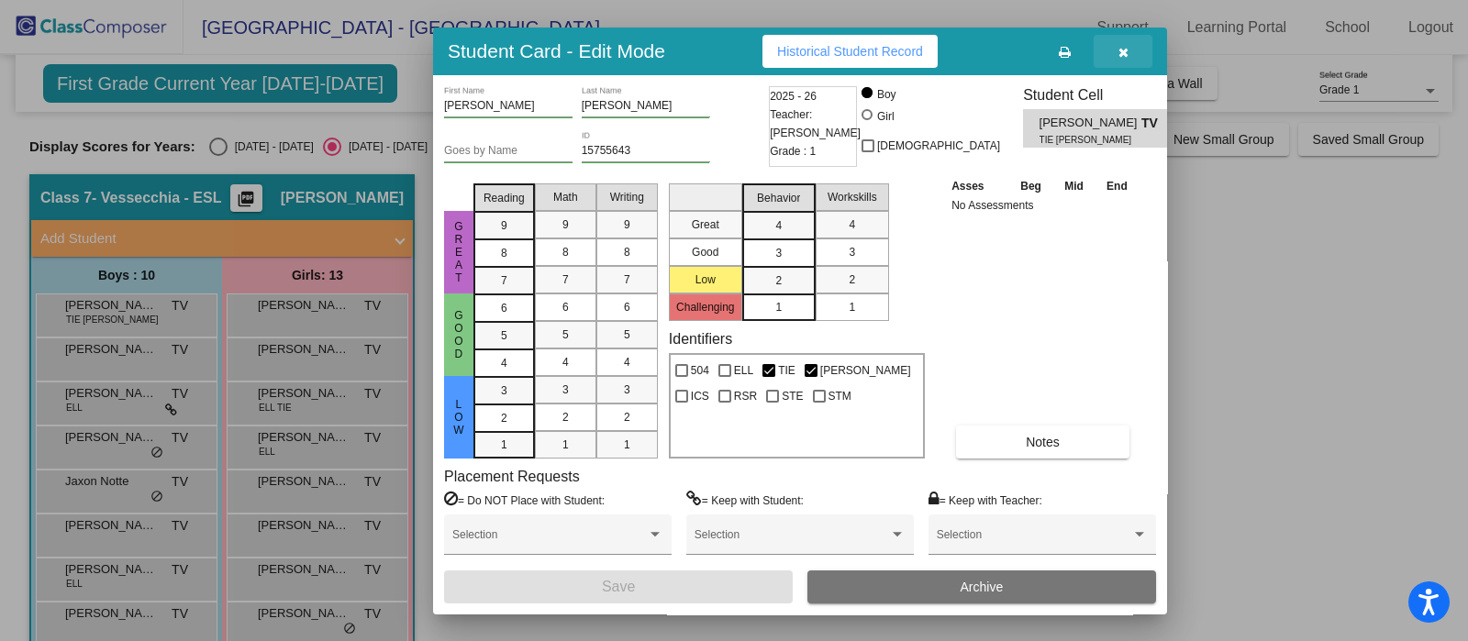
click at [1119, 49] on icon "button" at bounding box center [1123, 52] width 10 height 13
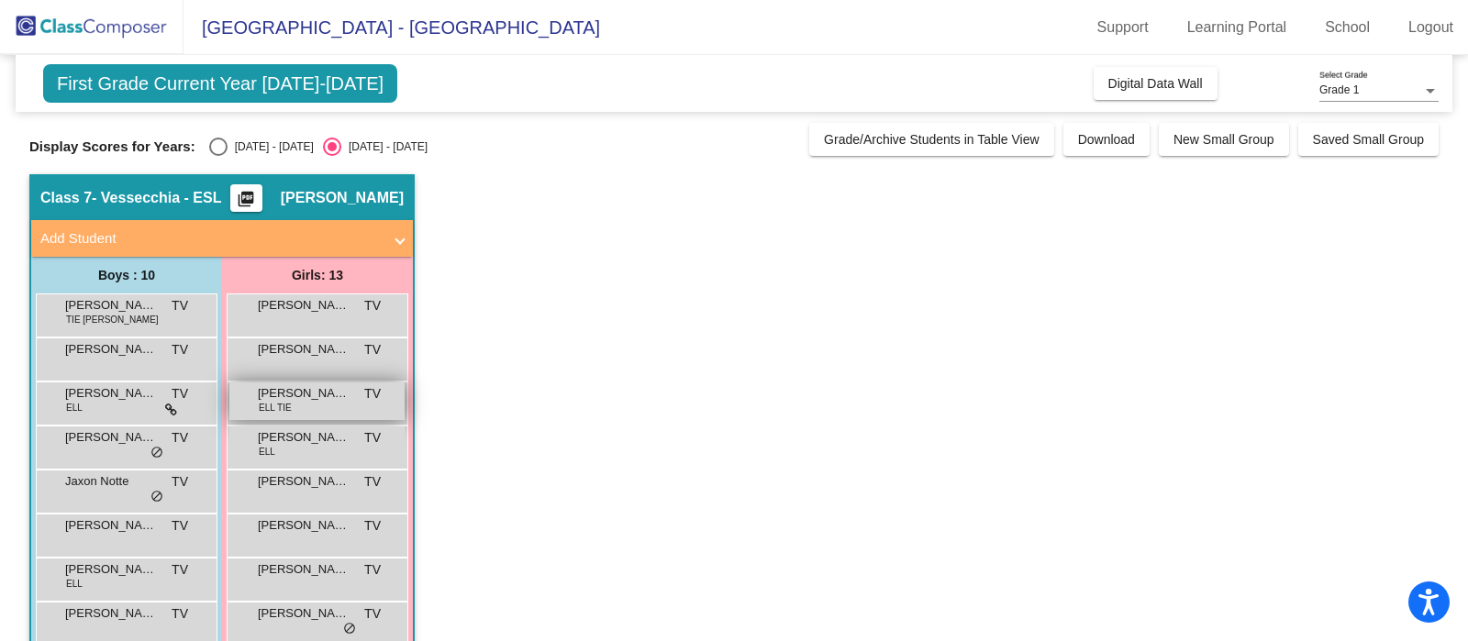
click at [338, 410] on div "[PERSON_NAME] ELL TIE TV lock do_not_disturb_alt" at bounding box center [316, 402] width 175 height 38
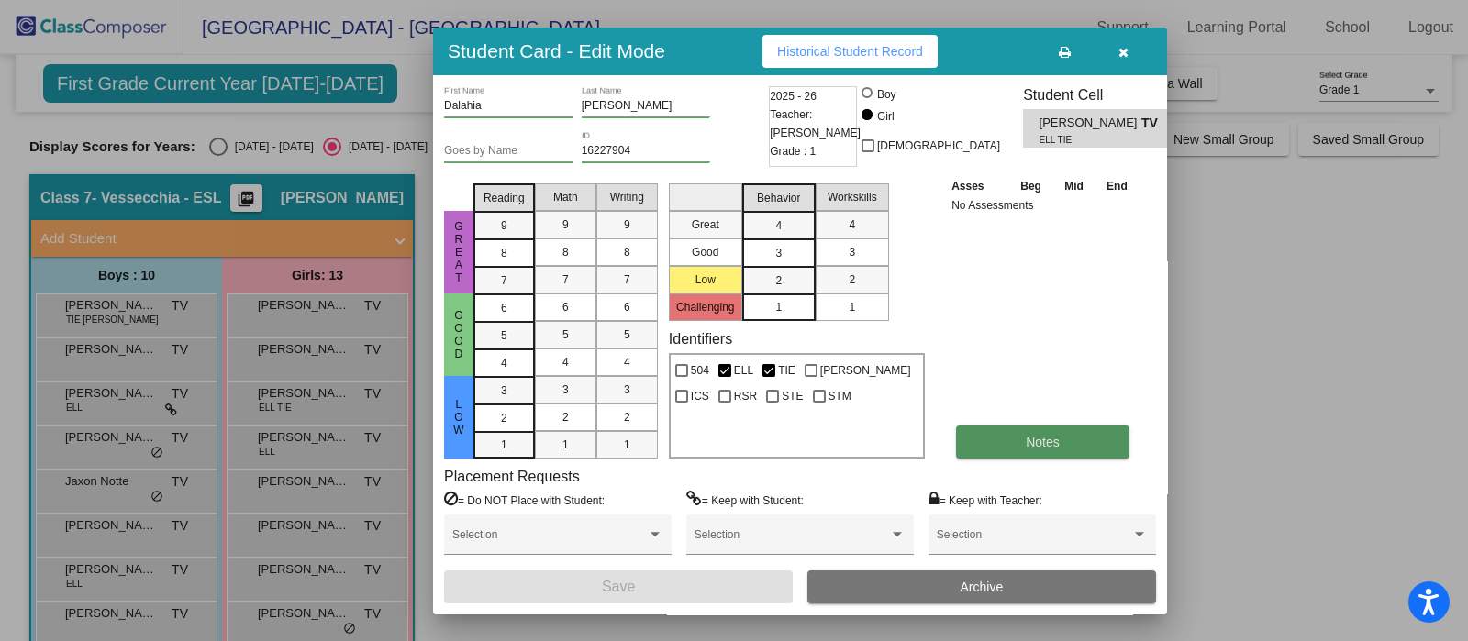
click at [1041, 452] on button "Notes" at bounding box center [1042, 442] width 173 height 33
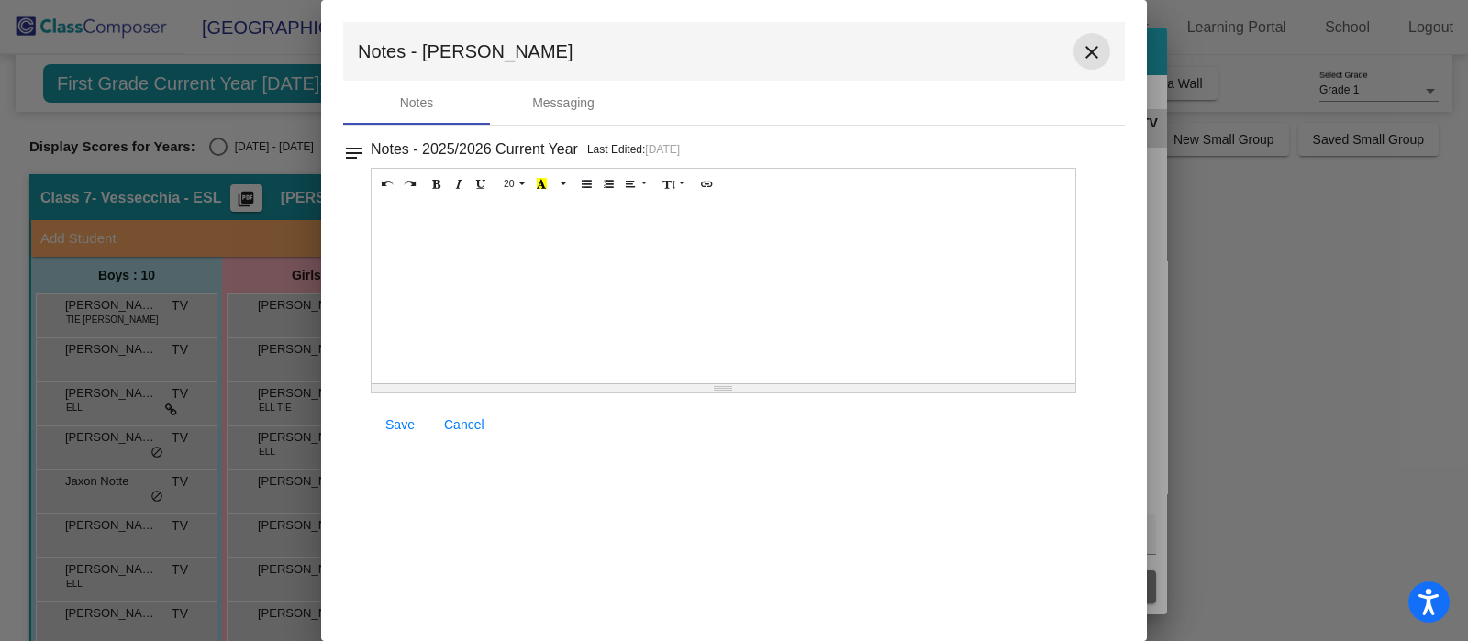
click at [1092, 57] on mat-icon "close" at bounding box center [1092, 52] width 22 height 22
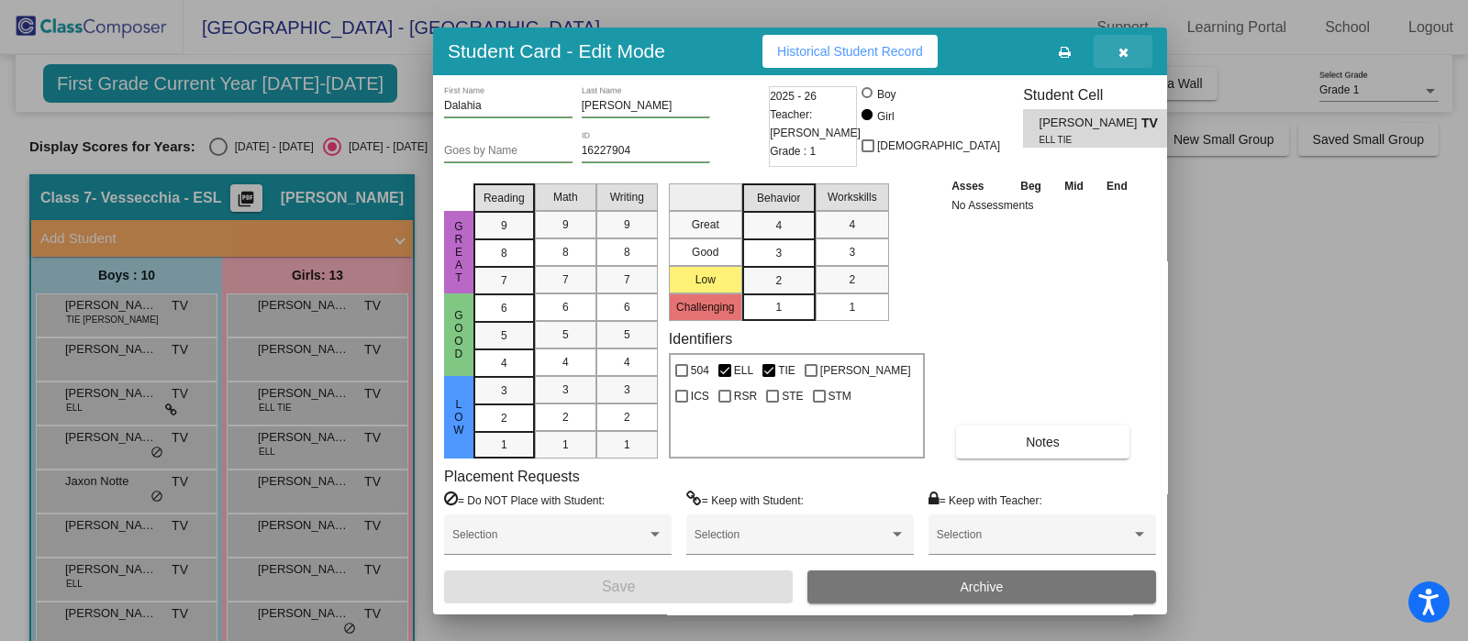
click at [1126, 60] on button "button" at bounding box center [1122, 51] width 59 height 33
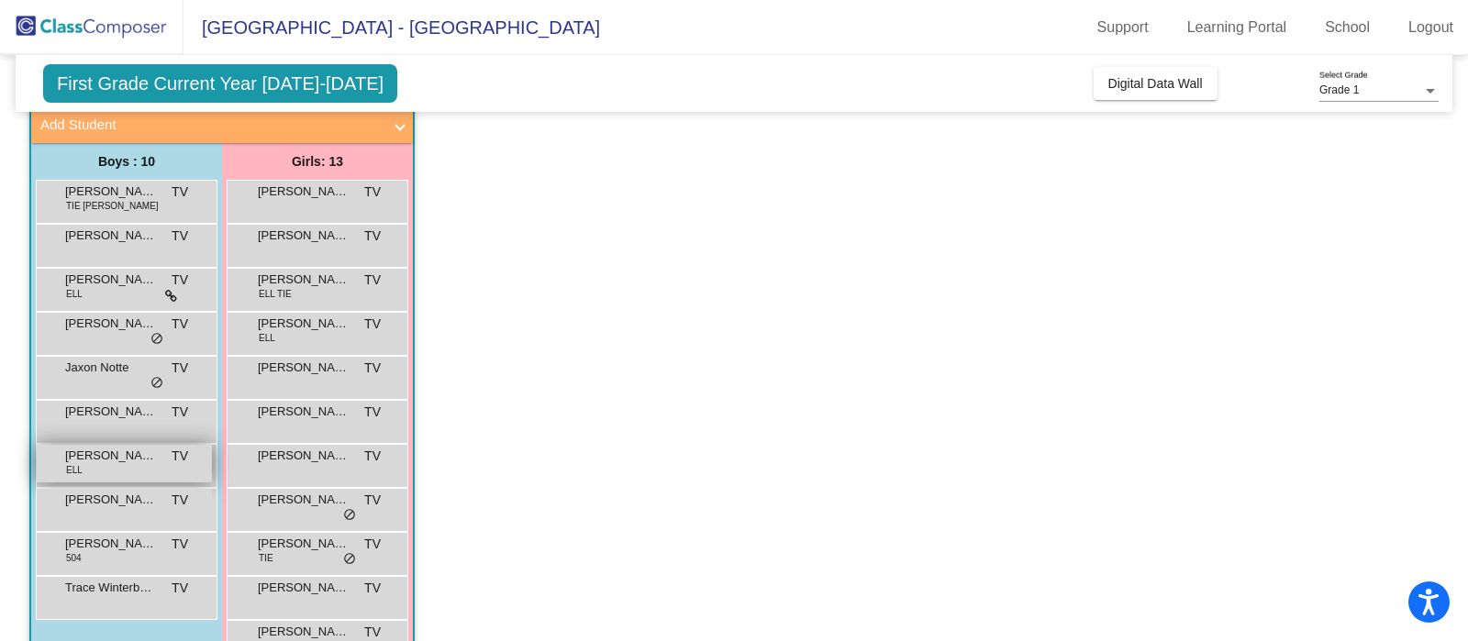
scroll to position [228, 0]
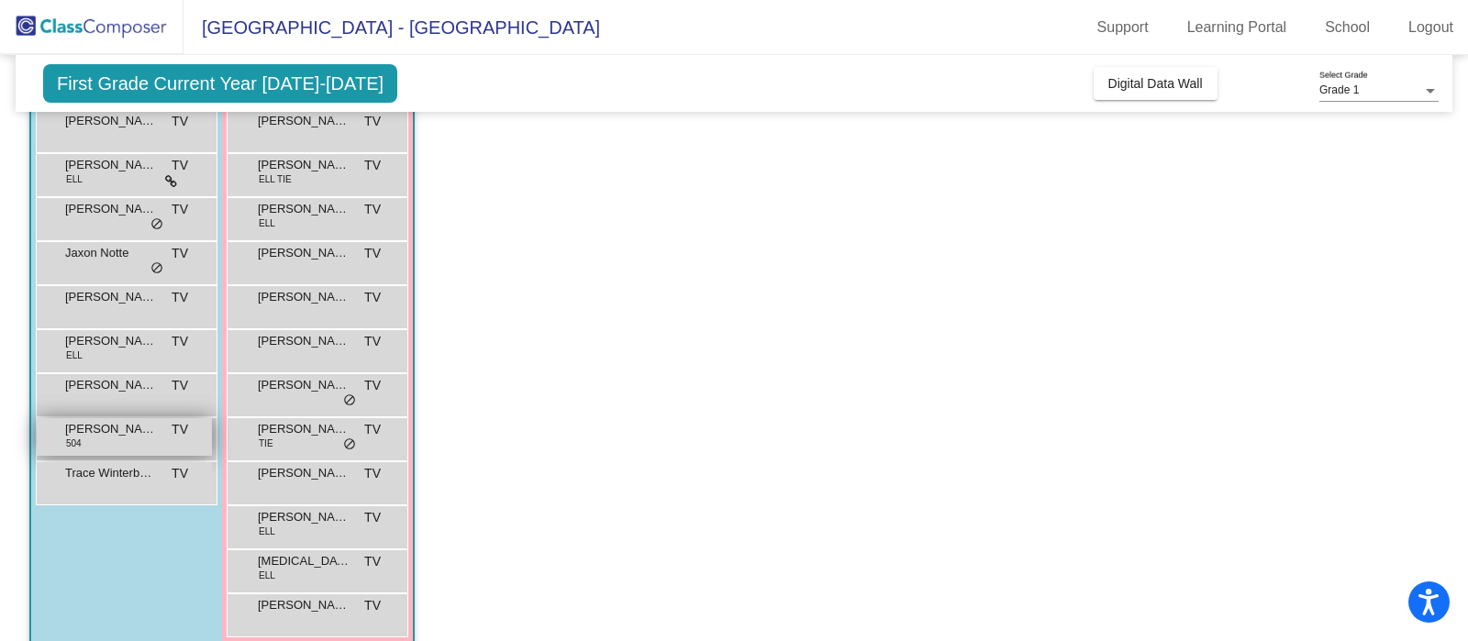
click at [122, 433] on span "[PERSON_NAME]" at bounding box center [111, 429] width 92 height 18
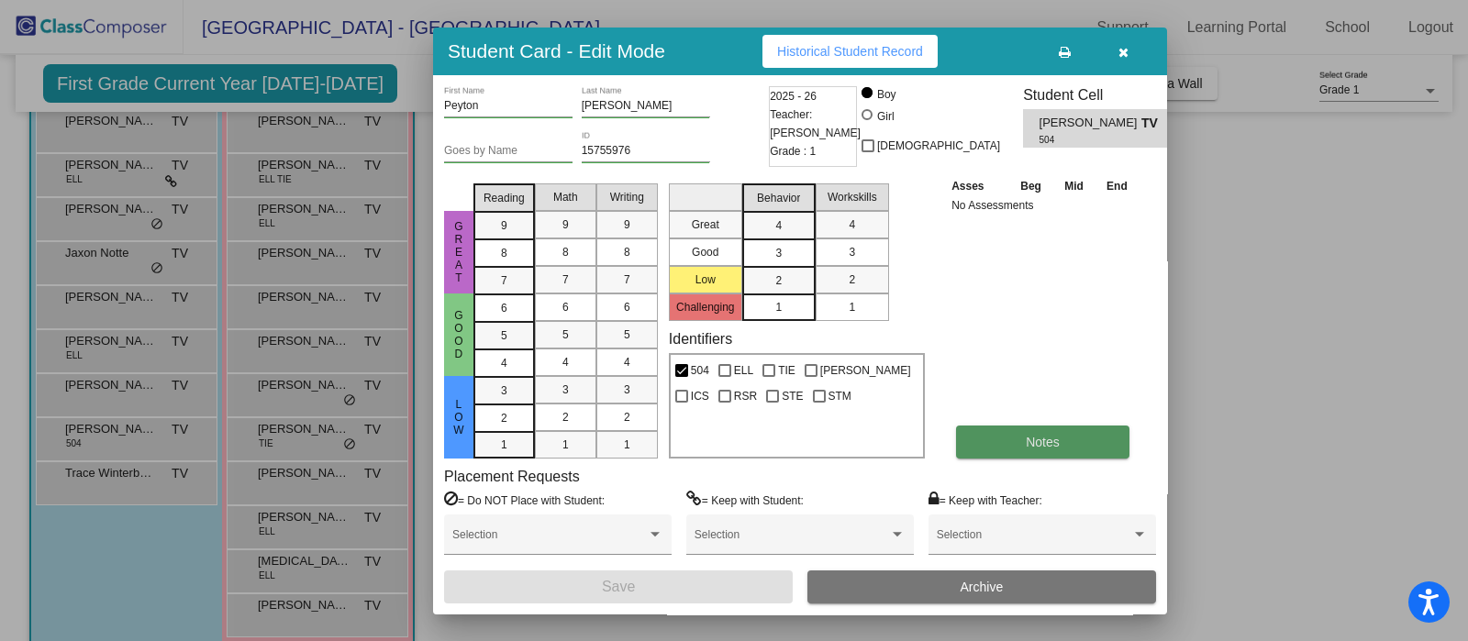
click at [1069, 429] on button "Notes" at bounding box center [1042, 442] width 173 height 33
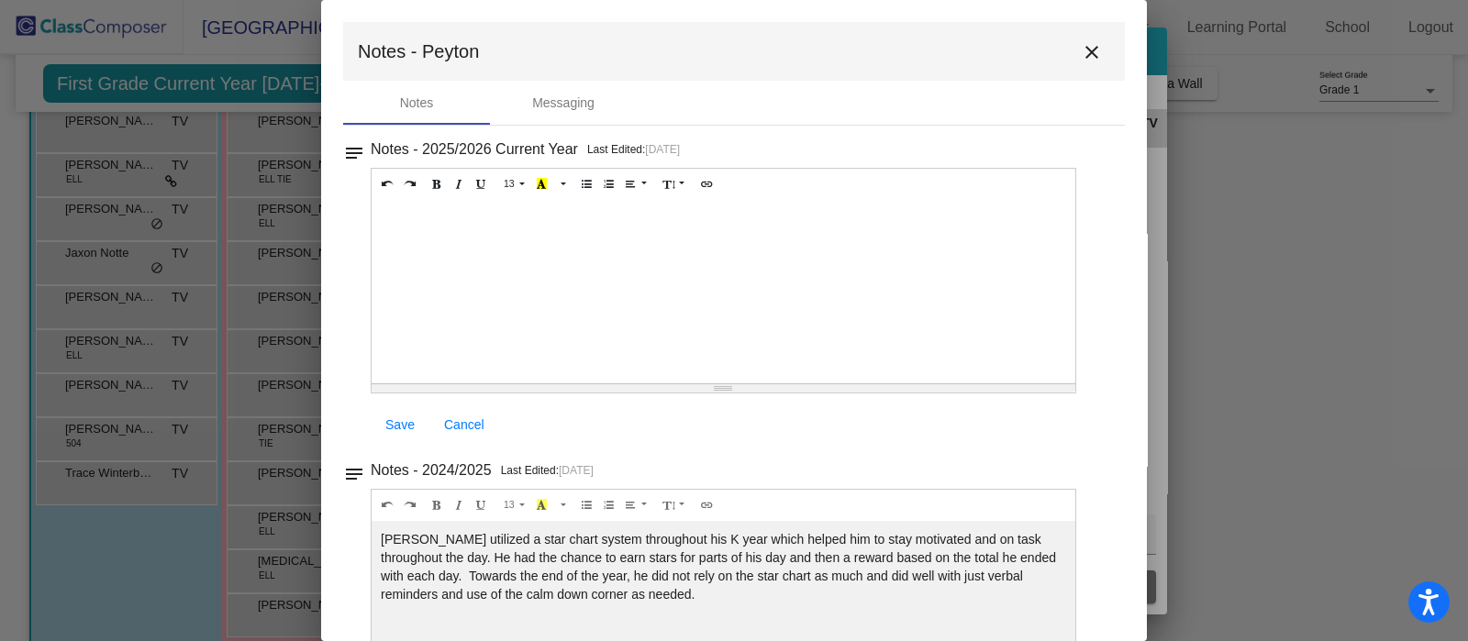
click at [1082, 48] on mat-icon "close" at bounding box center [1092, 52] width 22 height 22
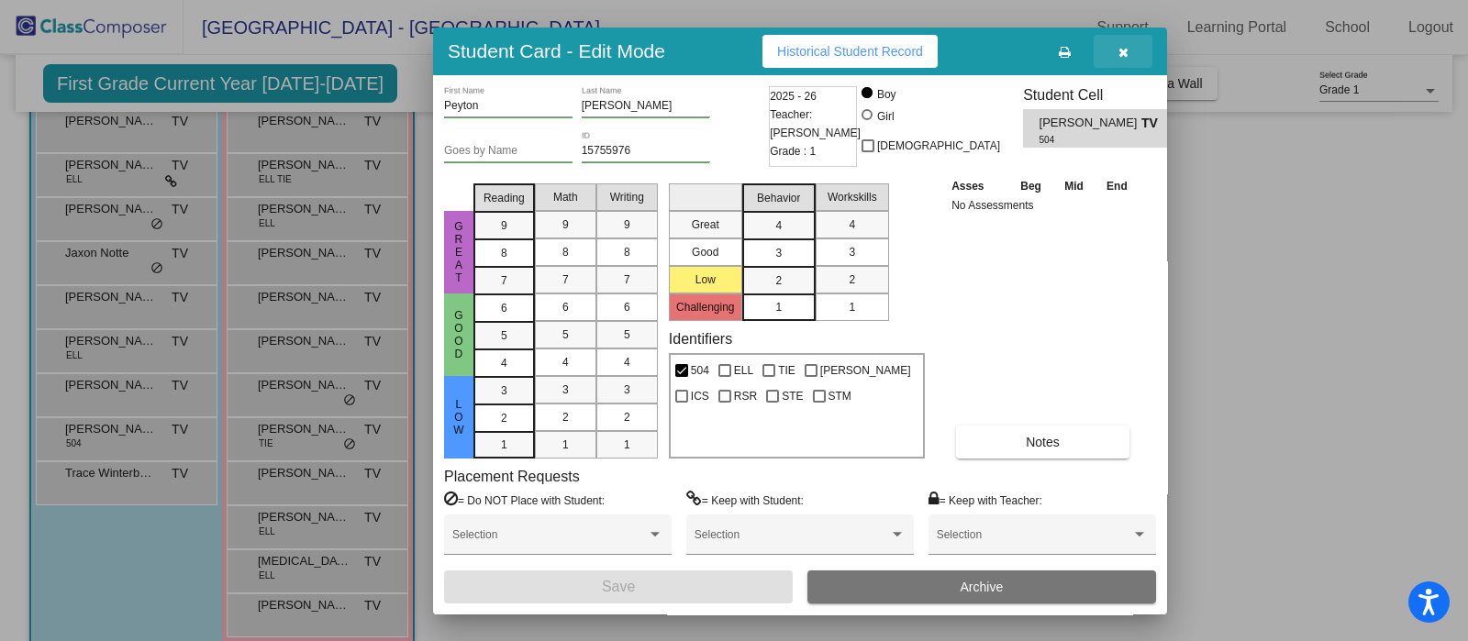
click at [1127, 47] on icon "button" at bounding box center [1123, 52] width 10 height 13
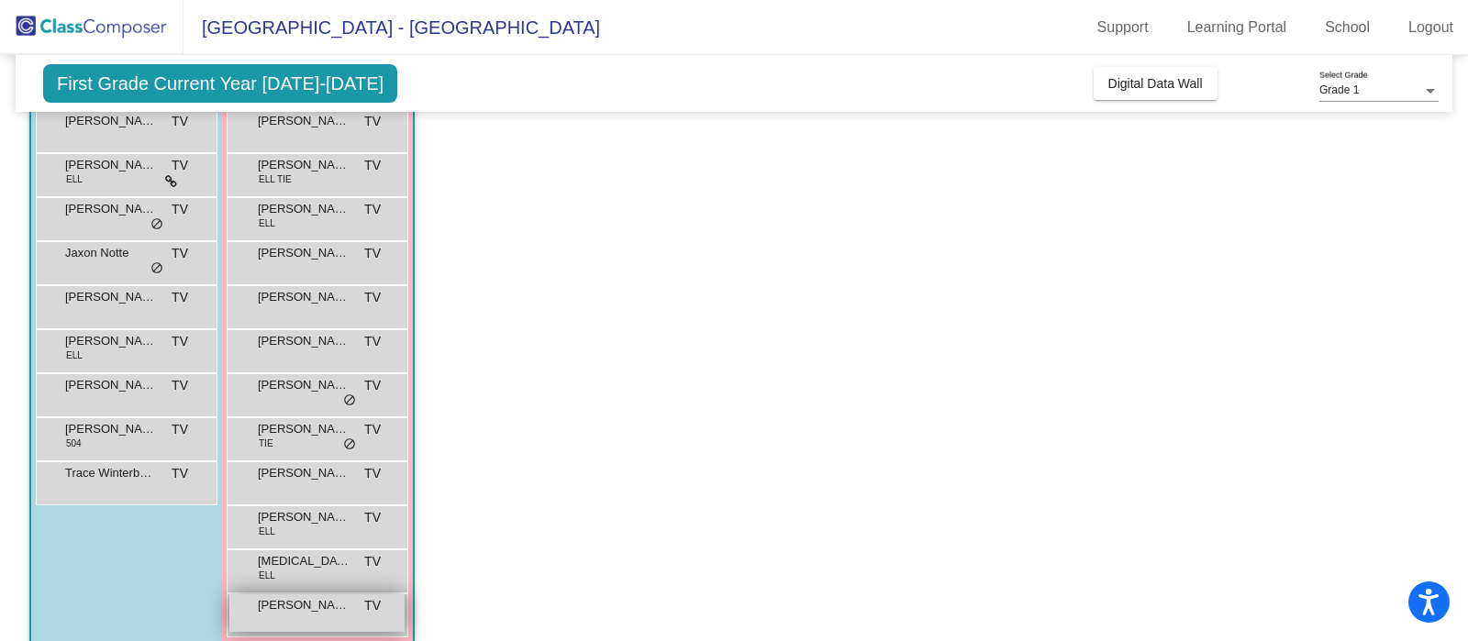
click at [298, 621] on div "[PERSON_NAME] TV lock do_not_disturb_alt" at bounding box center [316, 613] width 175 height 38
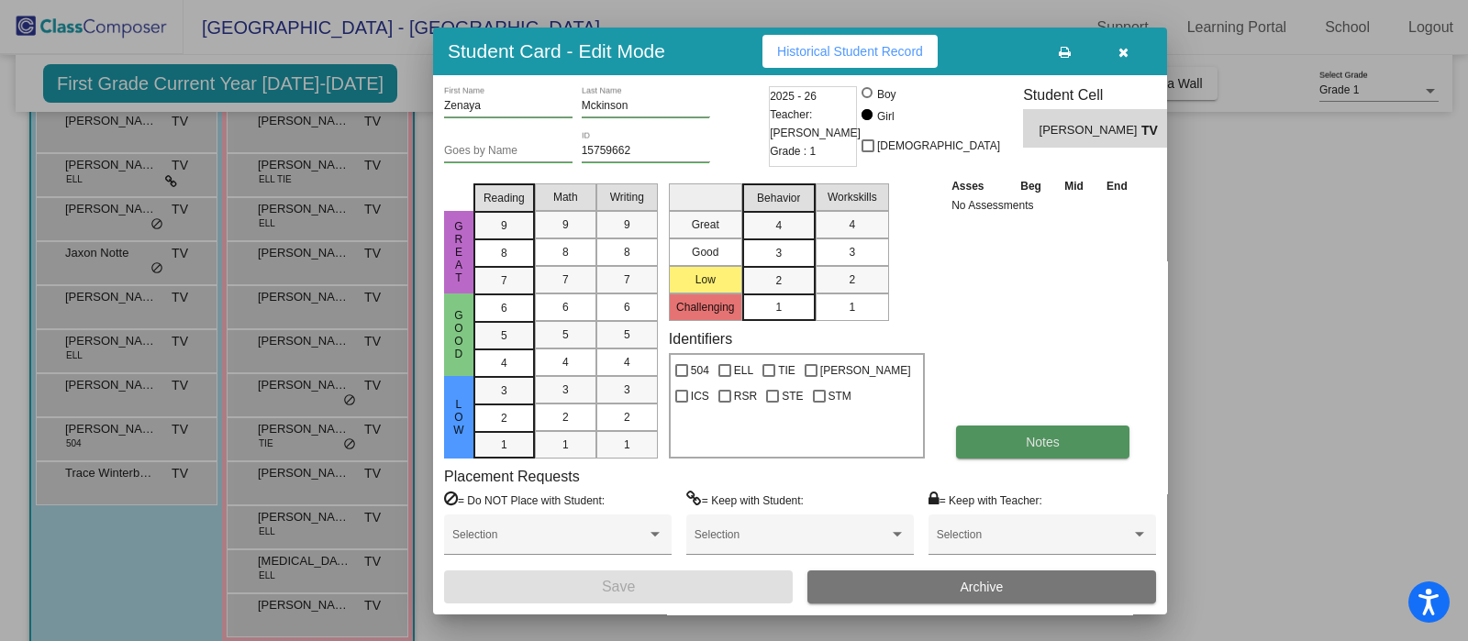
click at [1055, 449] on button "Notes" at bounding box center [1042, 442] width 173 height 33
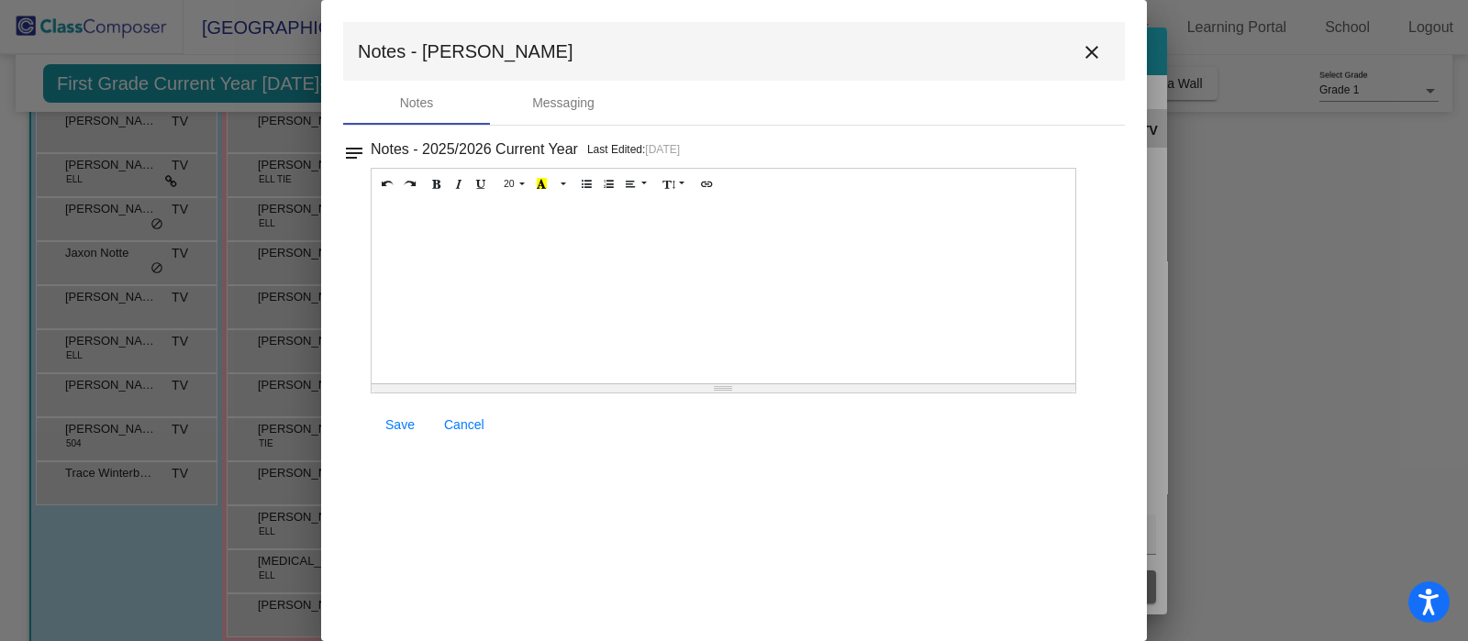
click at [1094, 56] on mat-icon "close" at bounding box center [1092, 52] width 22 height 22
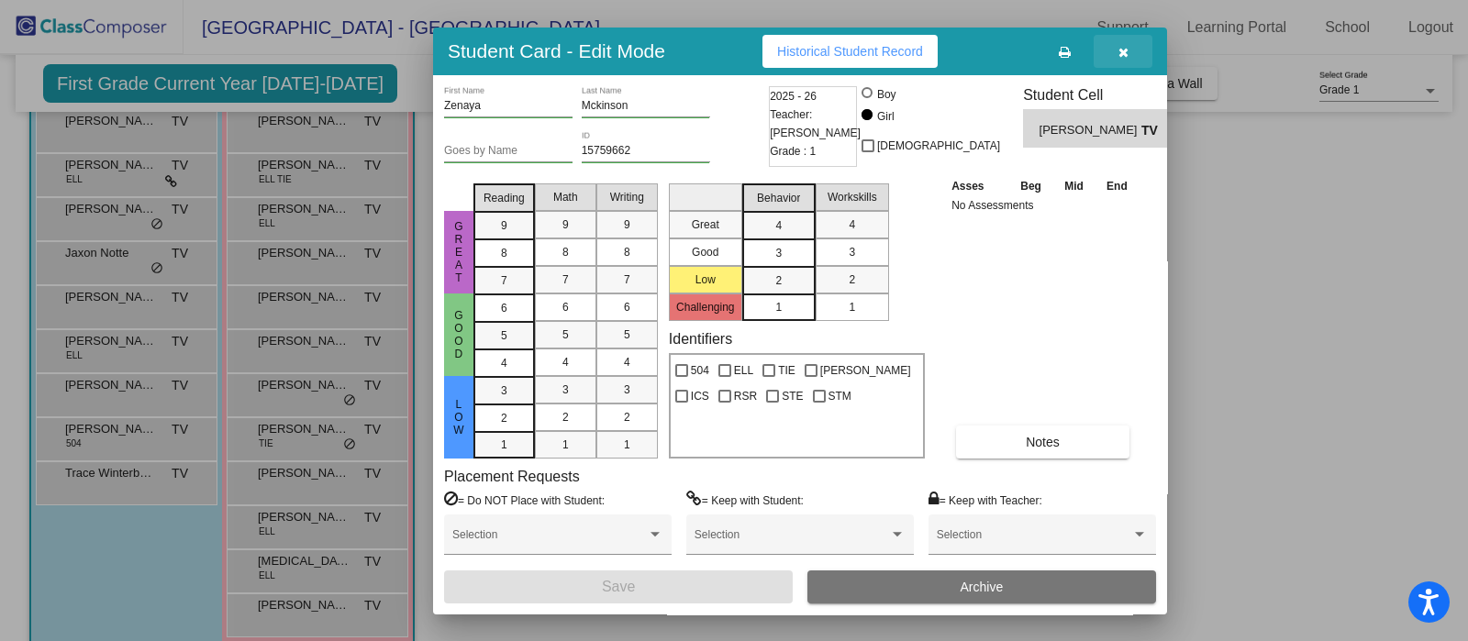
click at [1119, 42] on button "button" at bounding box center [1122, 51] width 59 height 33
